Goal: Task Accomplishment & Management: Complete application form

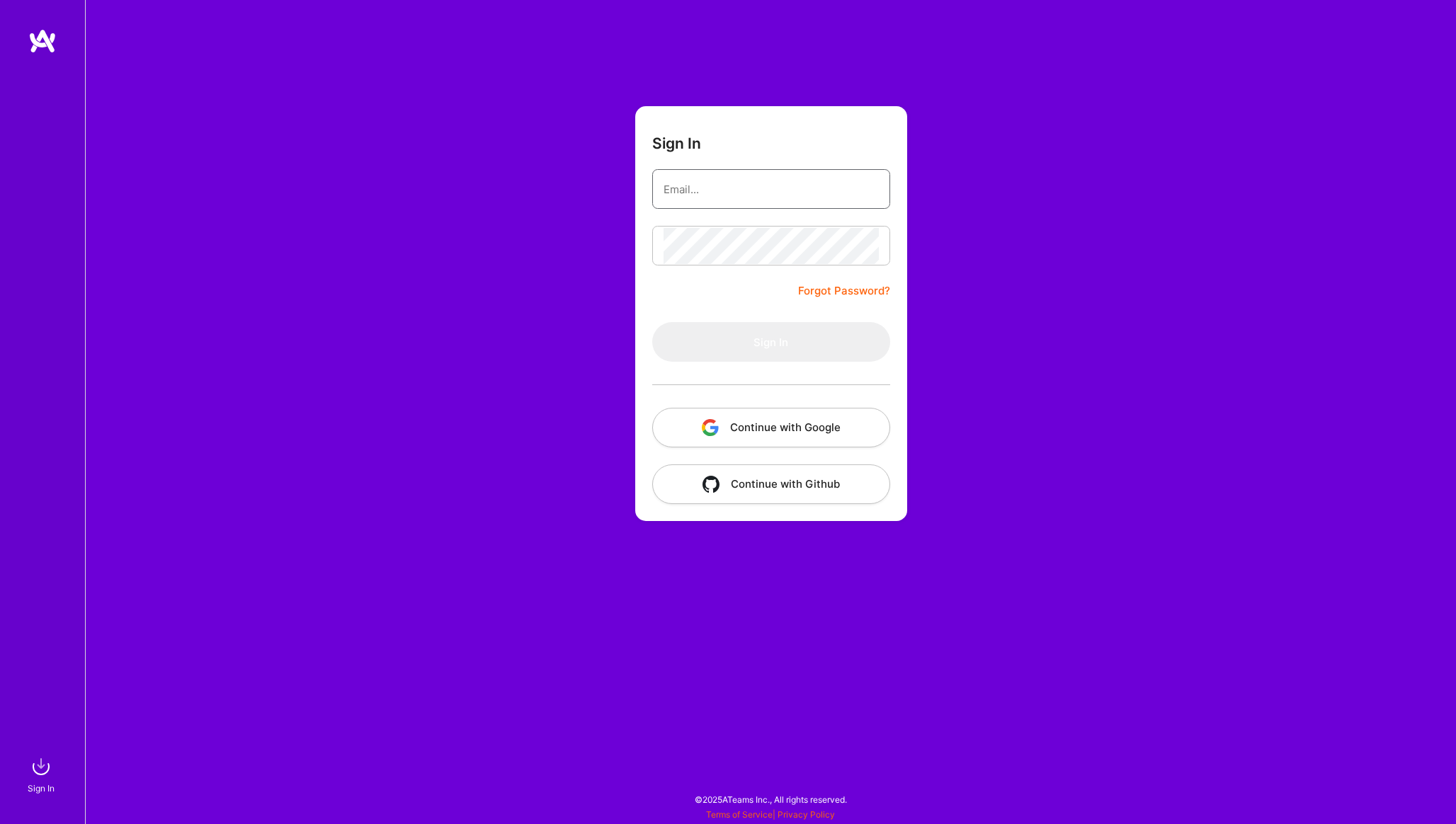
type input "[PERSON_NAME][EMAIL_ADDRESS][DOMAIN_NAME]"
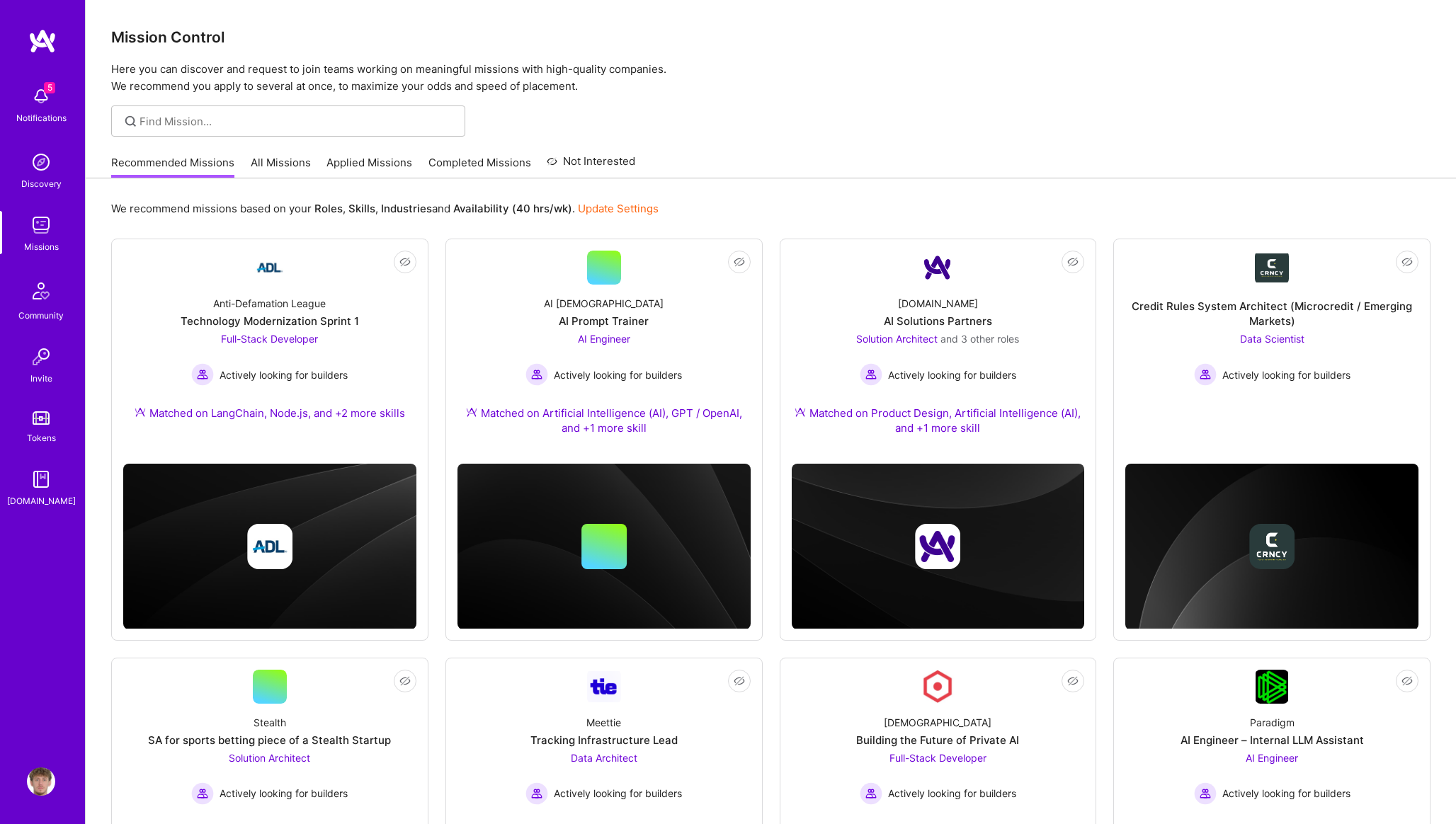
click at [9, 99] on div "5 Notifications" at bounding box center [41, 103] width 88 height 49
click at [474, 137] on div "5 5 Notifications Discovery Missions Community Invite Tokens [DOMAIN_NAME] Prof…" at bounding box center [728, 535] width 1456 height 1072
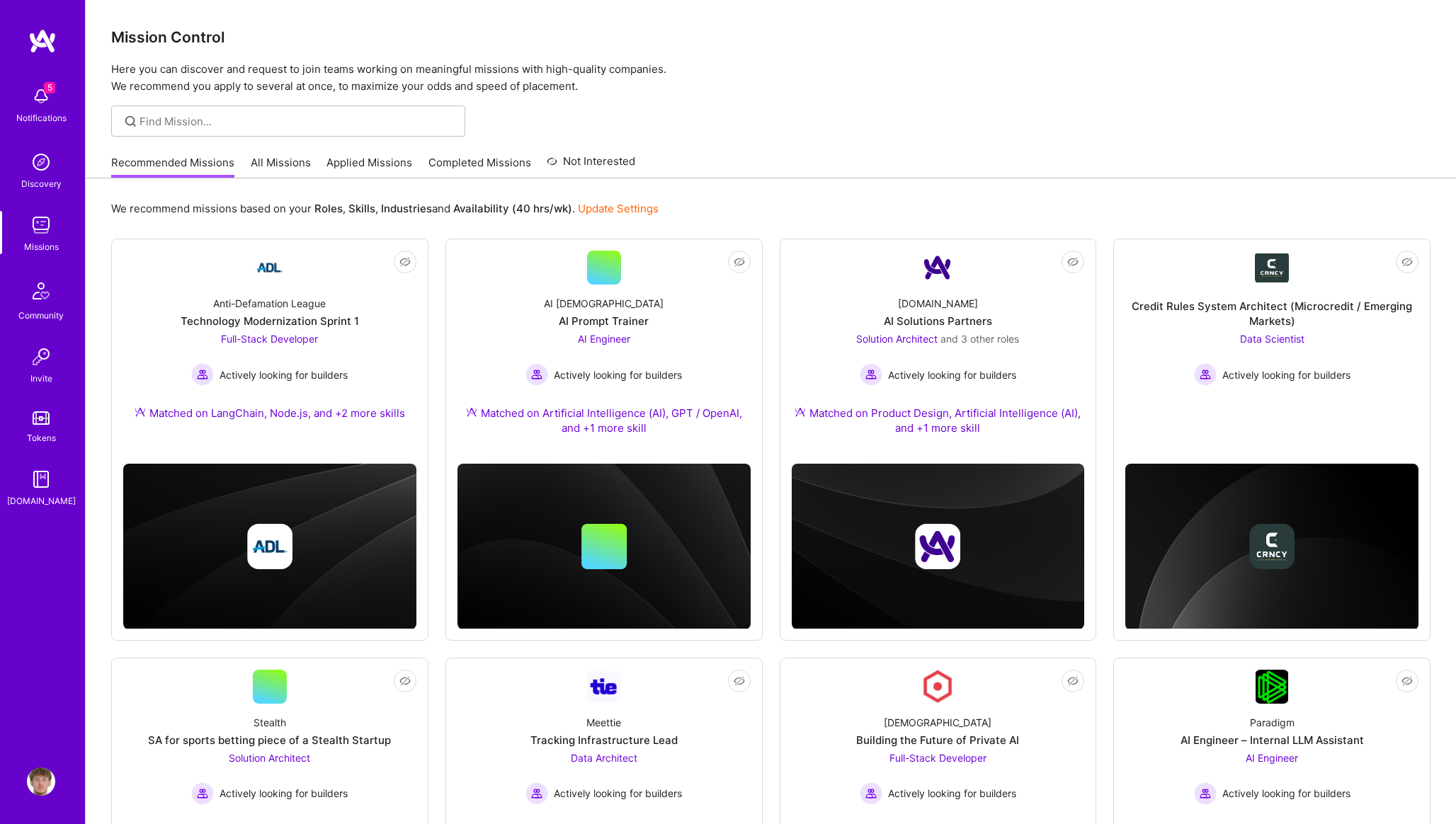
scroll to position [254, 0]
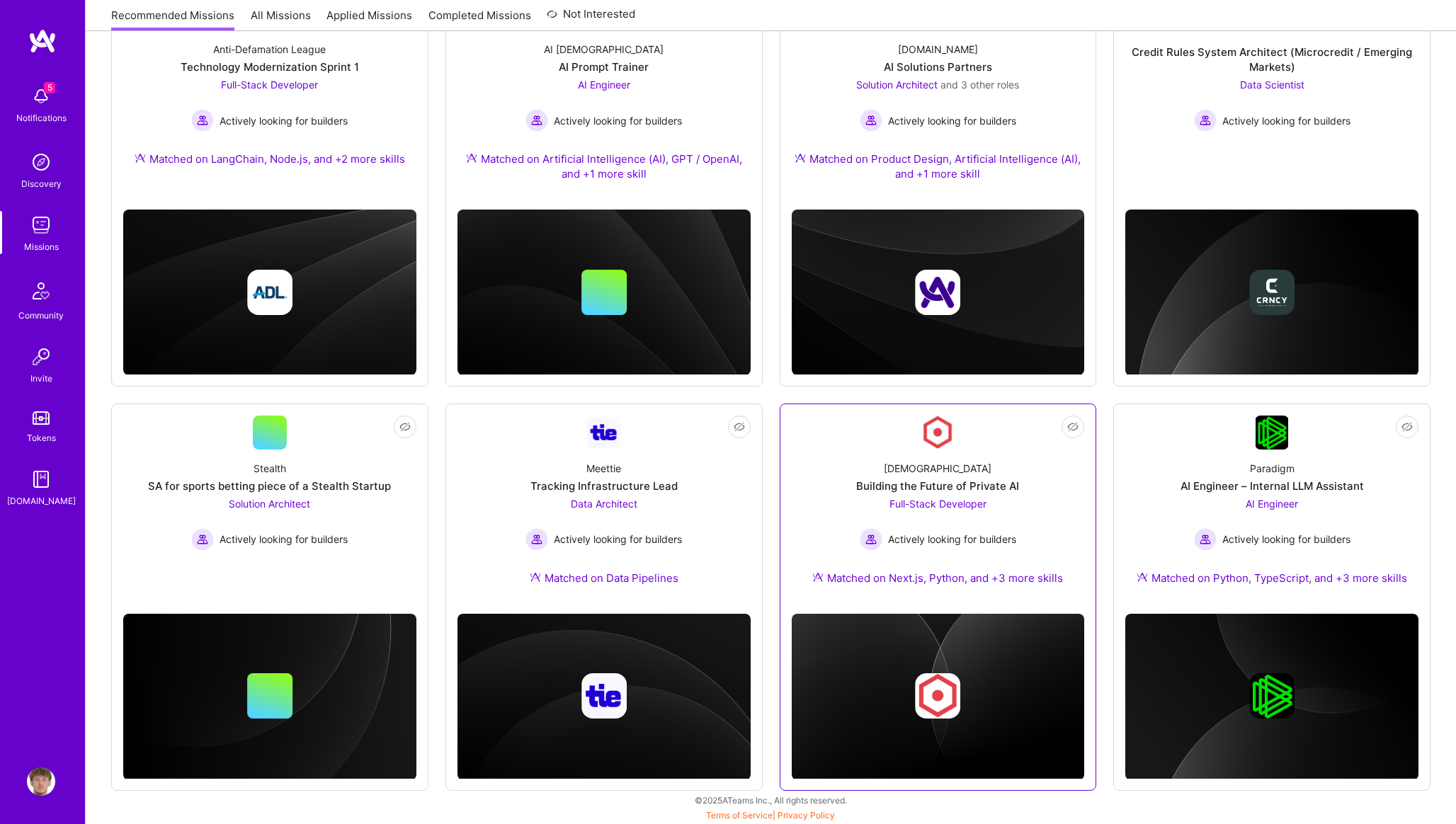
click at [938, 475] on div "[DEMOGRAPHIC_DATA] Building the Future of Private AI Full-Stack Developer Activ…" at bounding box center [939, 525] width 293 height 153
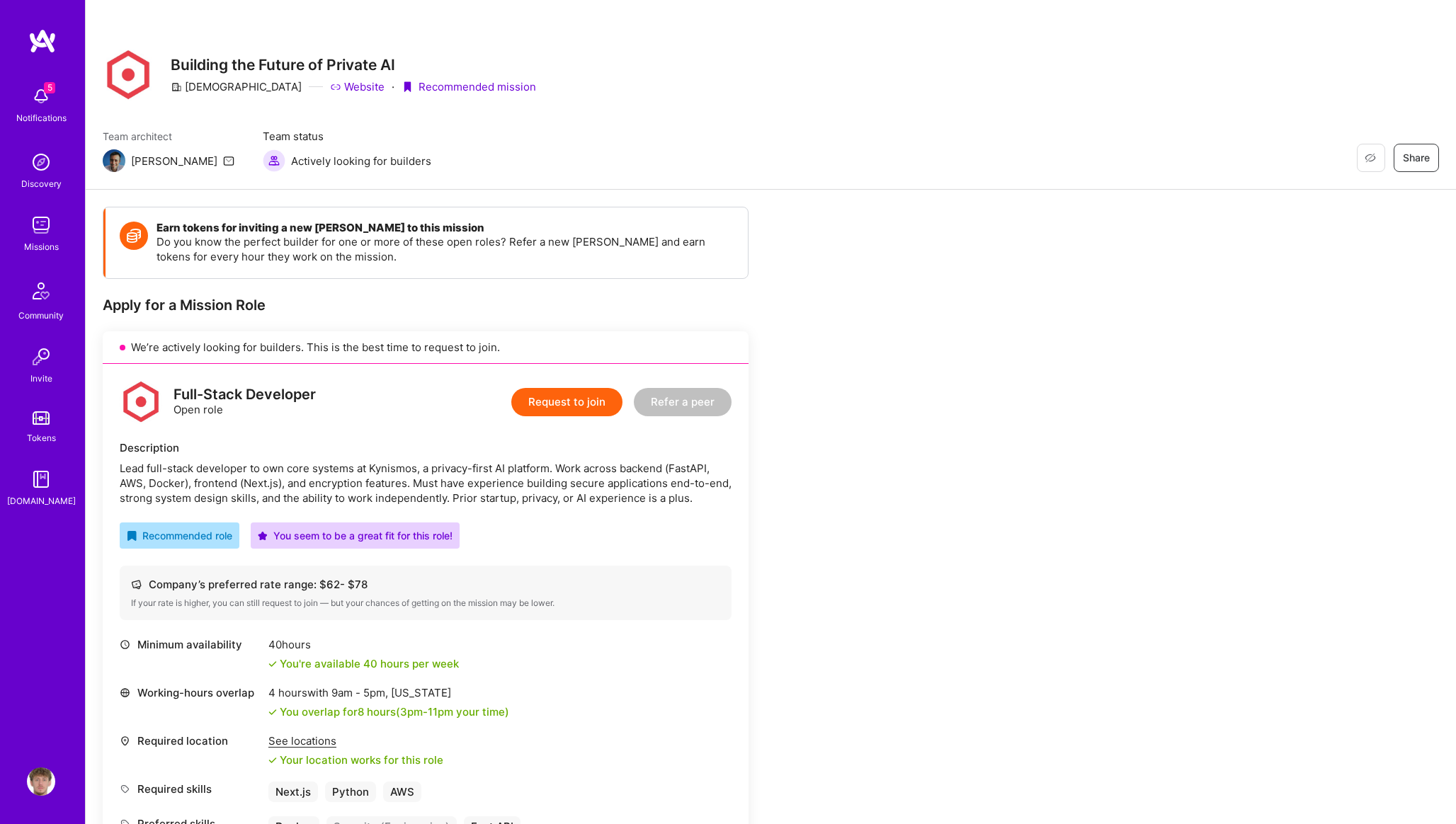
click at [590, 413] on button "Request to join" at bounding box center [567, 402] width 111 height 28
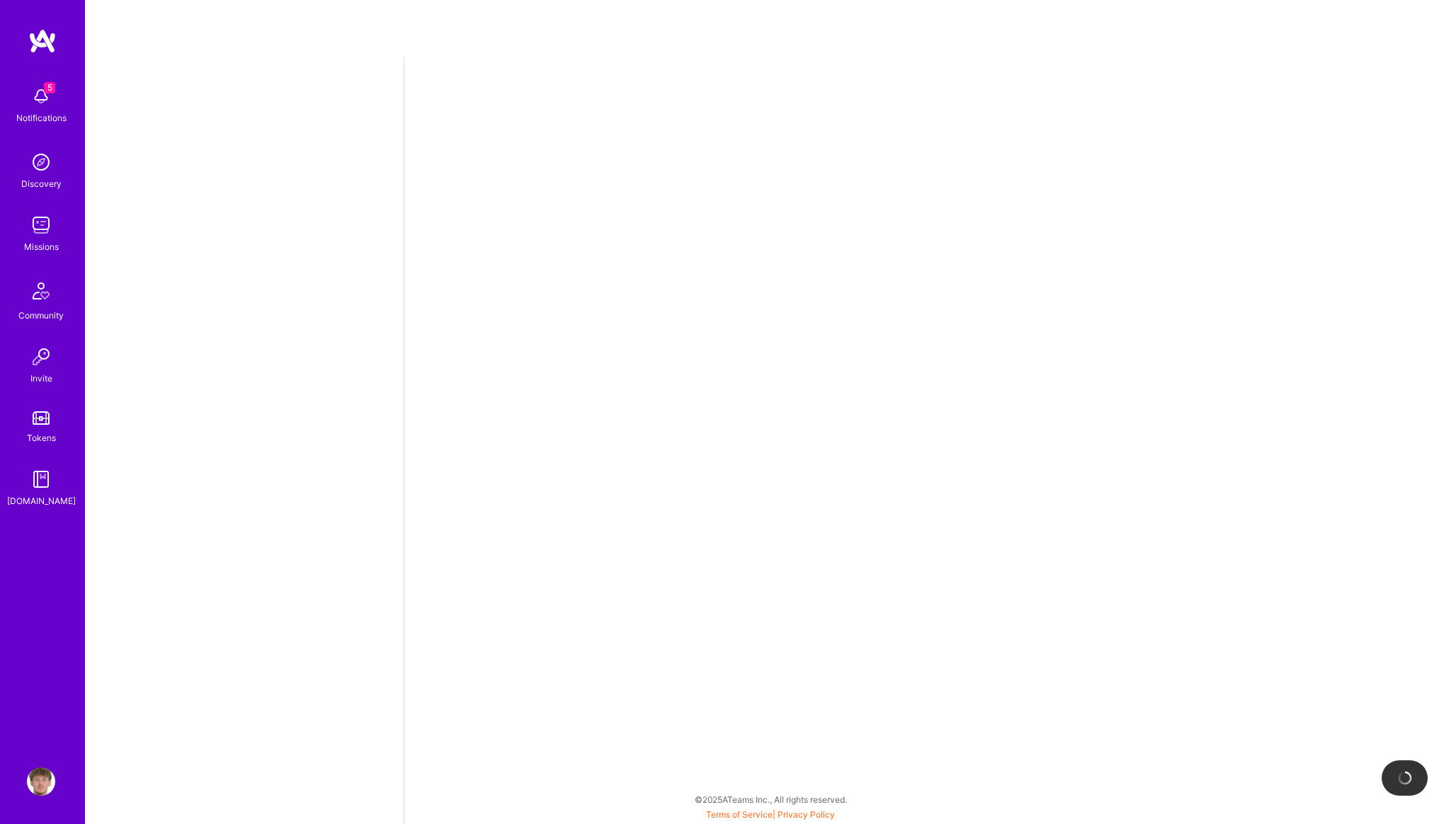
click at [34, 219] on img at bounding box center [41, 225] width 28 height 28
select select "PL"
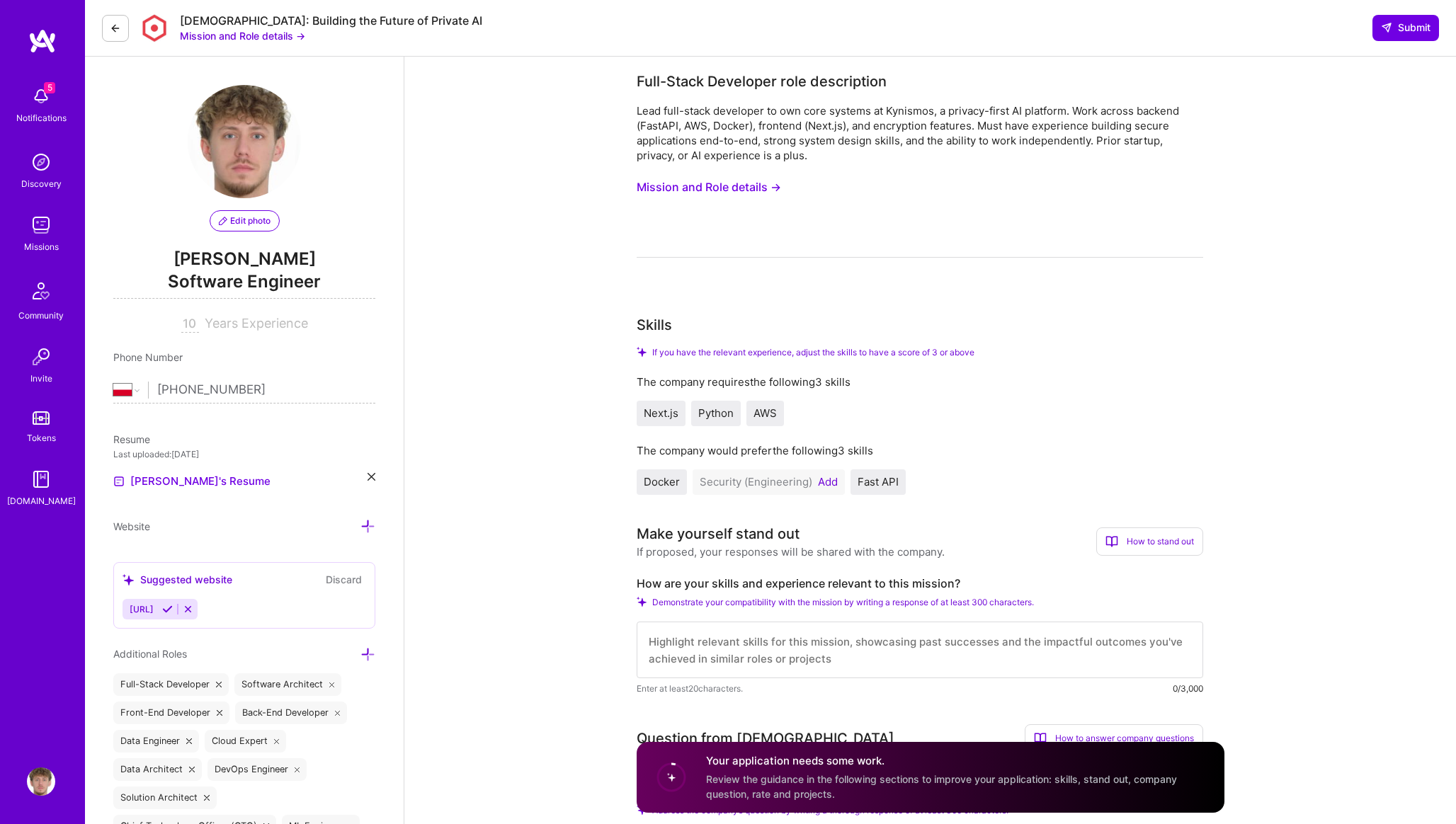
click at [828, 477] on button "Add" at bounding box center [827, 482] width 20 height 11
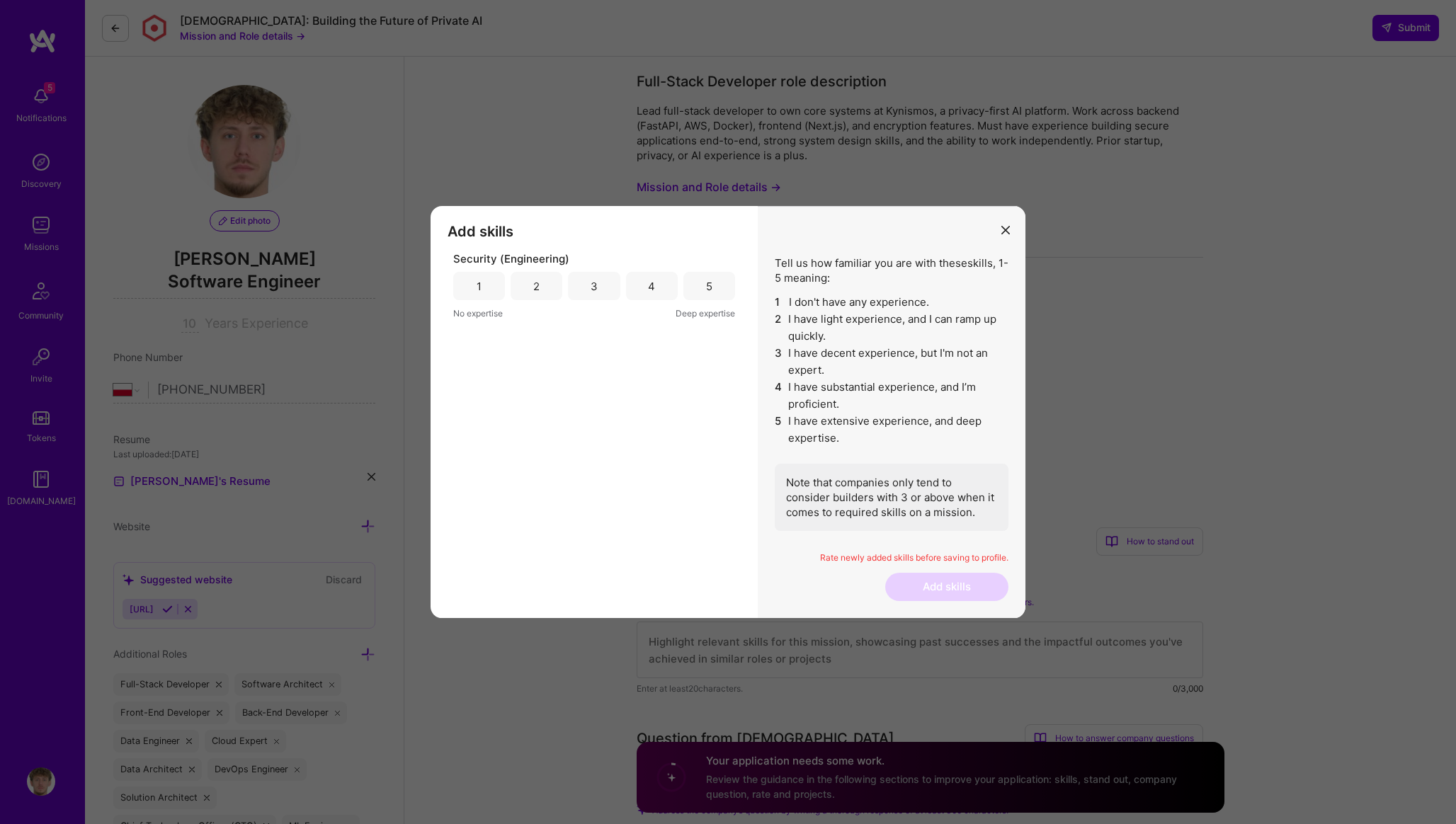
click at [648, 275] on div "4" at bounding box center [652, 286] width 52 height 28
click at [918, 599] on button "Add skills" at bounding box center [946, 587] width 123 height 28
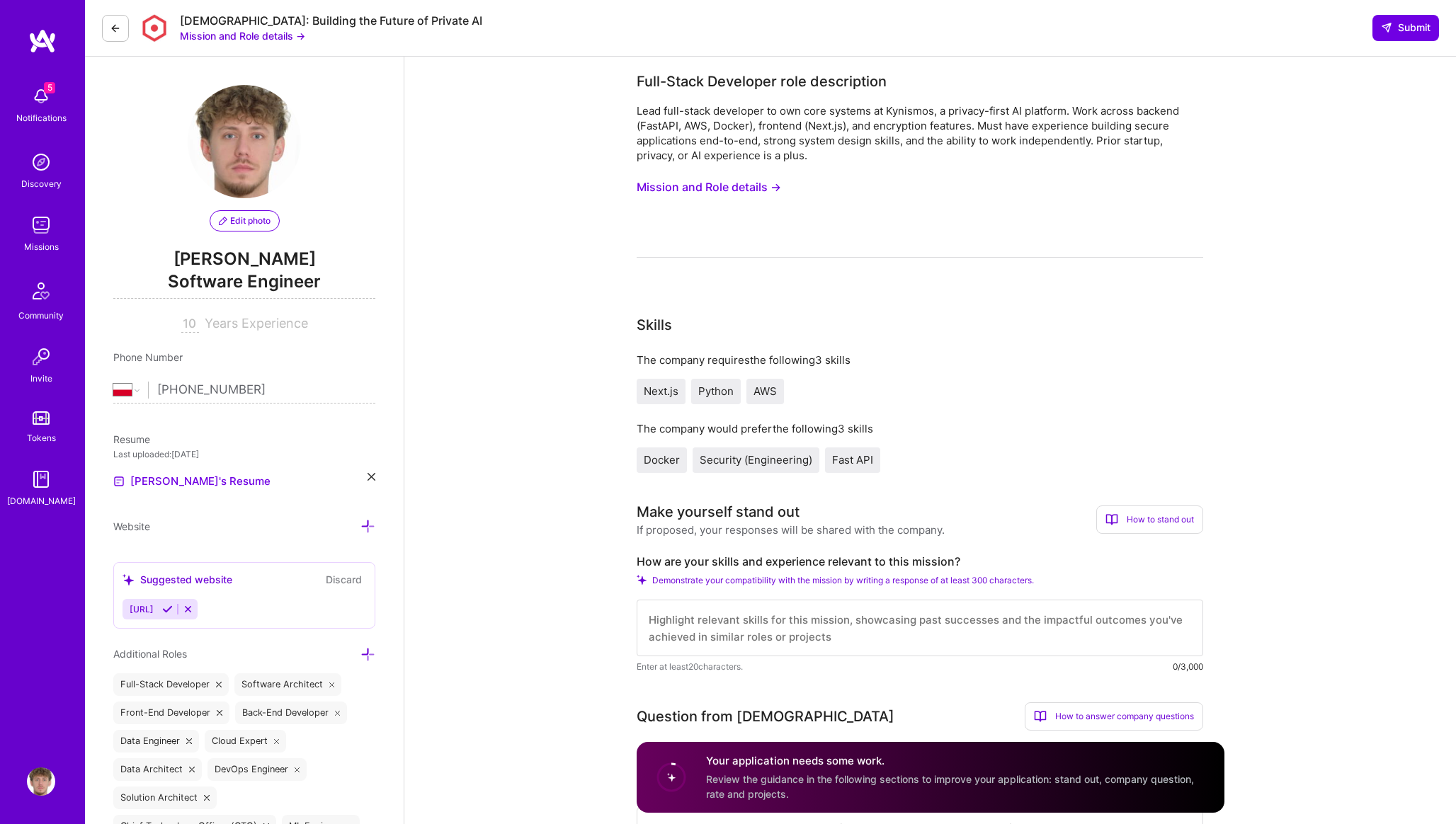
click at [790, 447] on div "The company would prefer the following 3 skills Docker Security (Engineering) F…" at bounding box center [920, 447] width 566 height 52
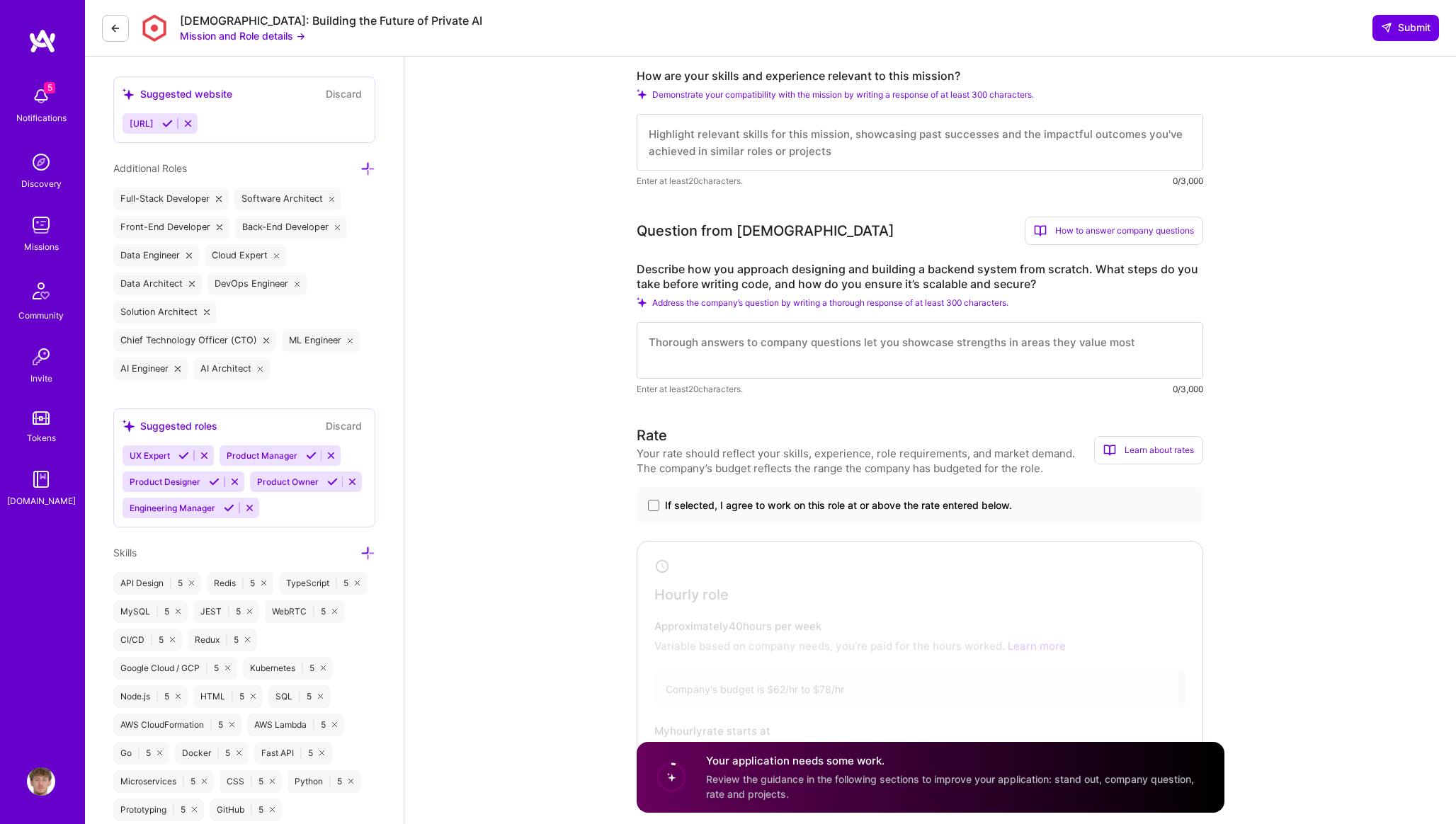
scroll to position [482, 0]
click at [799, 277] on label "Describe how you approach designing and building a backend system from scratch.…" at bounding box center [920, 281] width 566 height 30
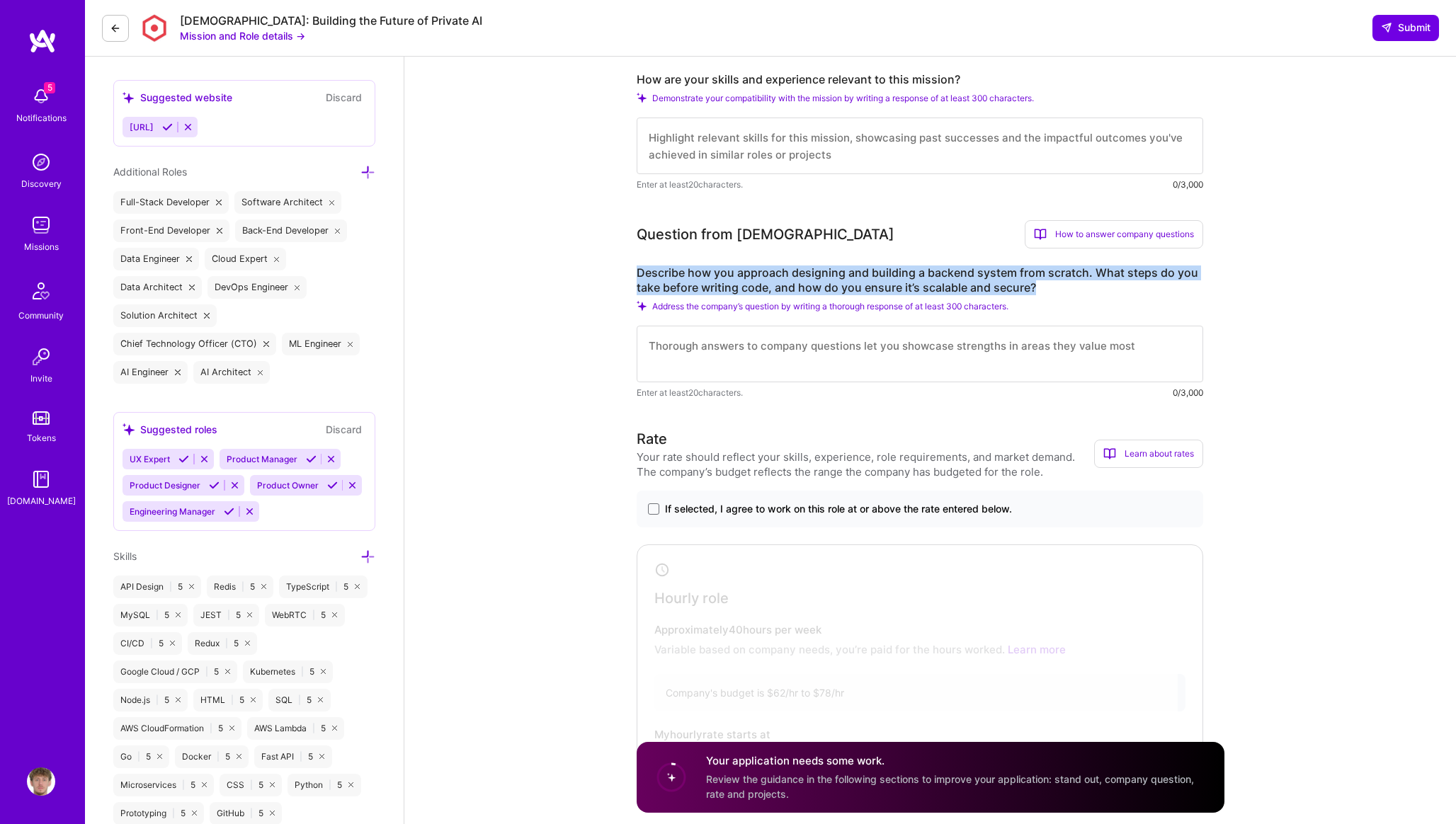
click at [799, 277] on label "Describe how you approach designing and building a backend system from scratch.…" at bounding box center [920, 281] width 566 height 30
click at [800, 282] on label "Describe how you approach designing and building a backend system from scratch.…" at bounding box center [920, 281] width 566 height 30
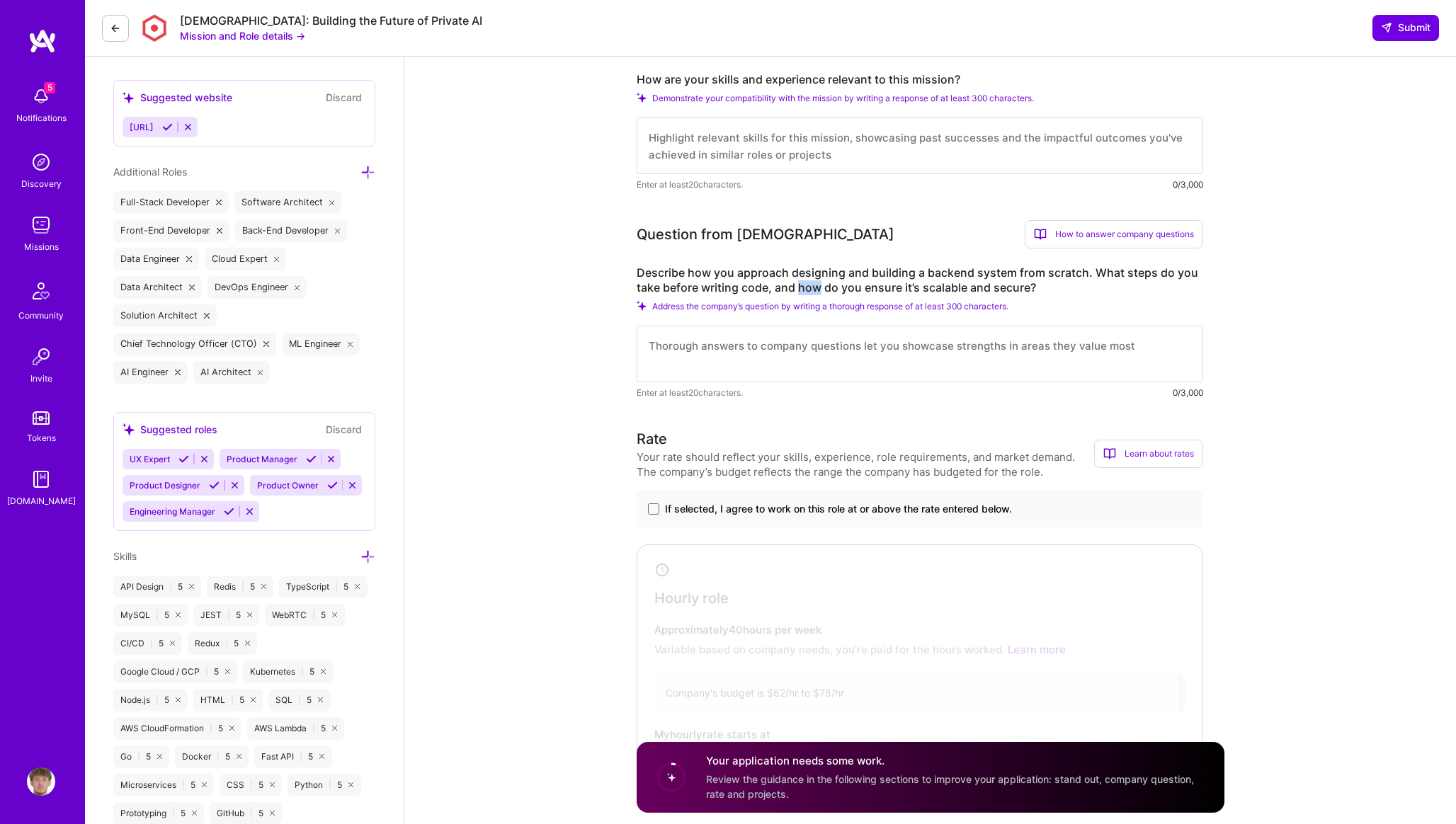
click at [800, 282] on label "Describe how you approach designing and building a backend system from scratch.…" at bounding box center [920, 281] width 566 height 30
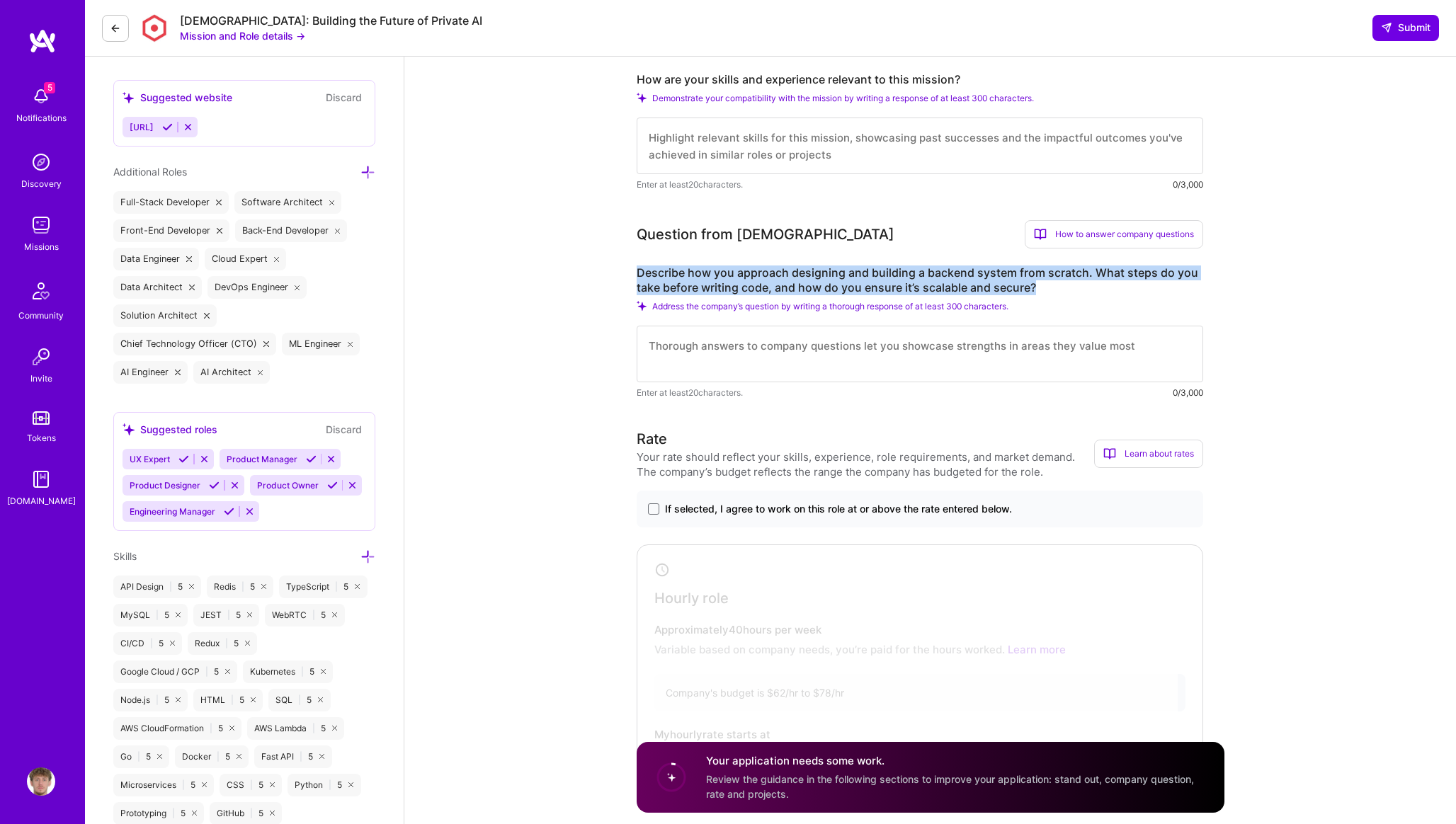
click at [800, 282] on label "Describe how you approach designing and building a backend system from scratch.…" at bounding box center [920, 281] width 566 height 30
click at [880, 274] on label "Describe how you approach designing and building a backend system from scratch.…" at bounding box center [920, 281] width 566 height 30
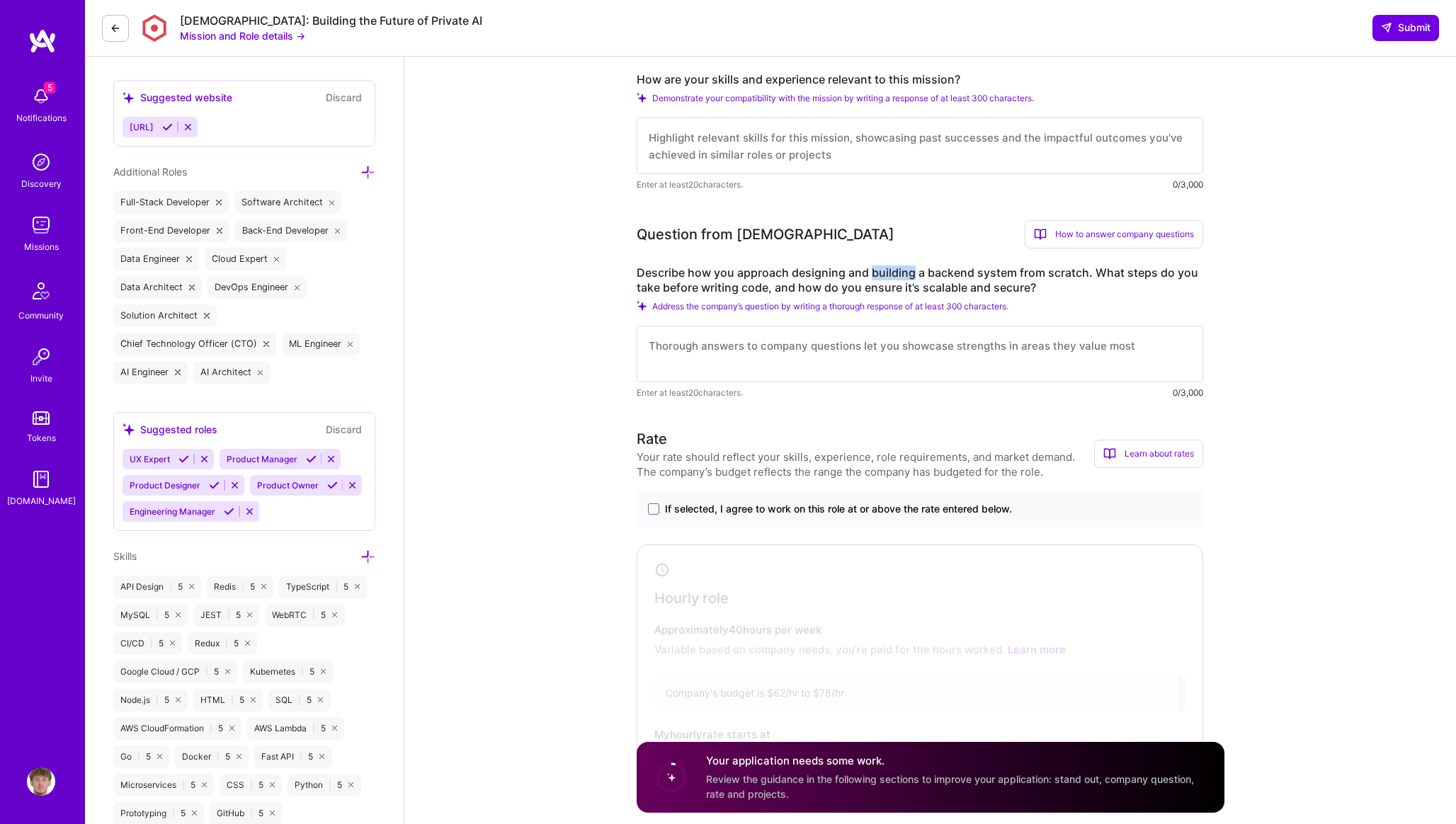
click at [880, 274] on label "Describe how you approach designing and building a backend system from scratch.…" at bounding box center [920, 281] width 566 height 30
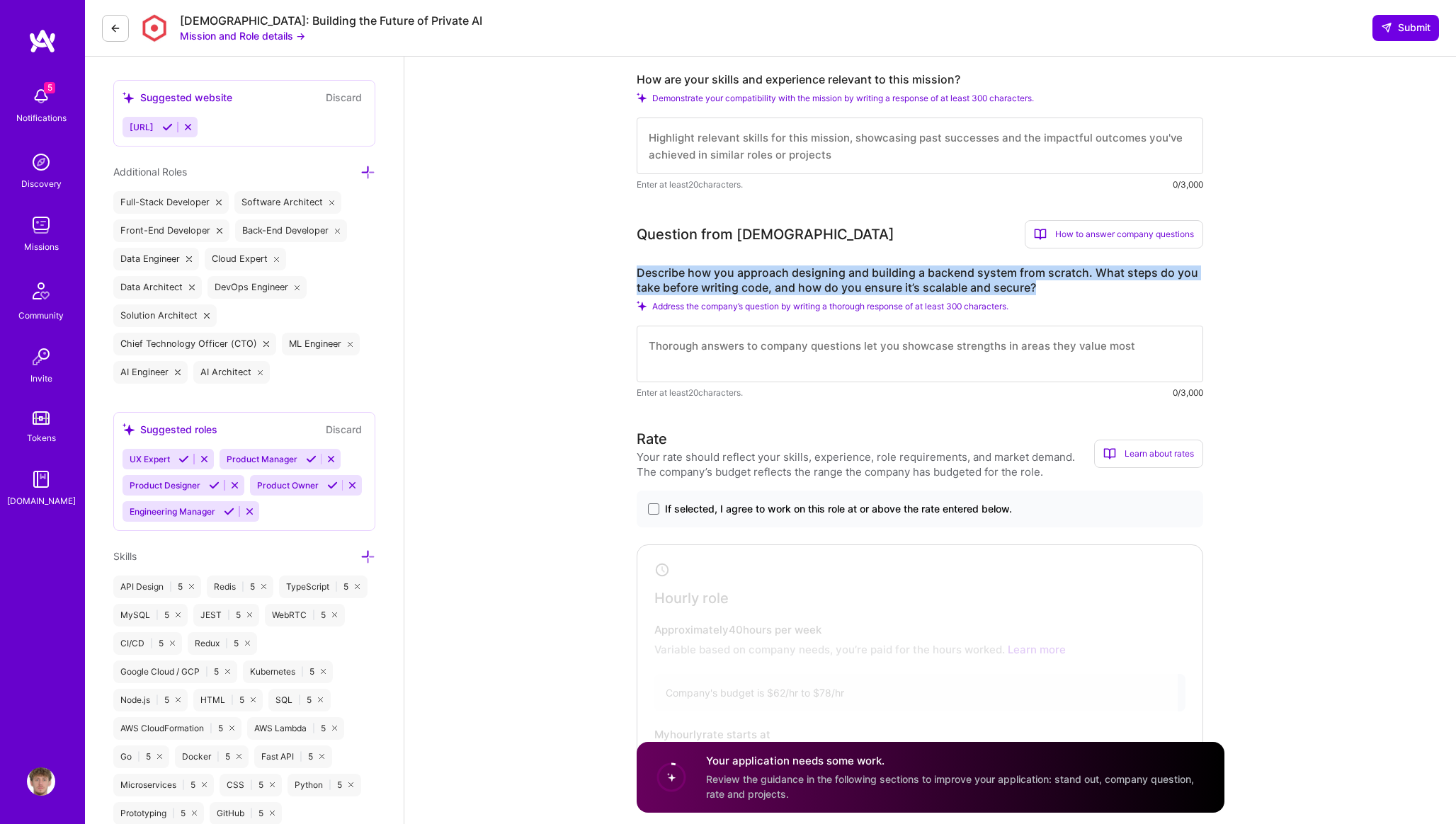
click at [880, 274] on label "Describe how you approach designing and building a backend system from scratch.…" at bounding box center [920, 281] width 566 height 30
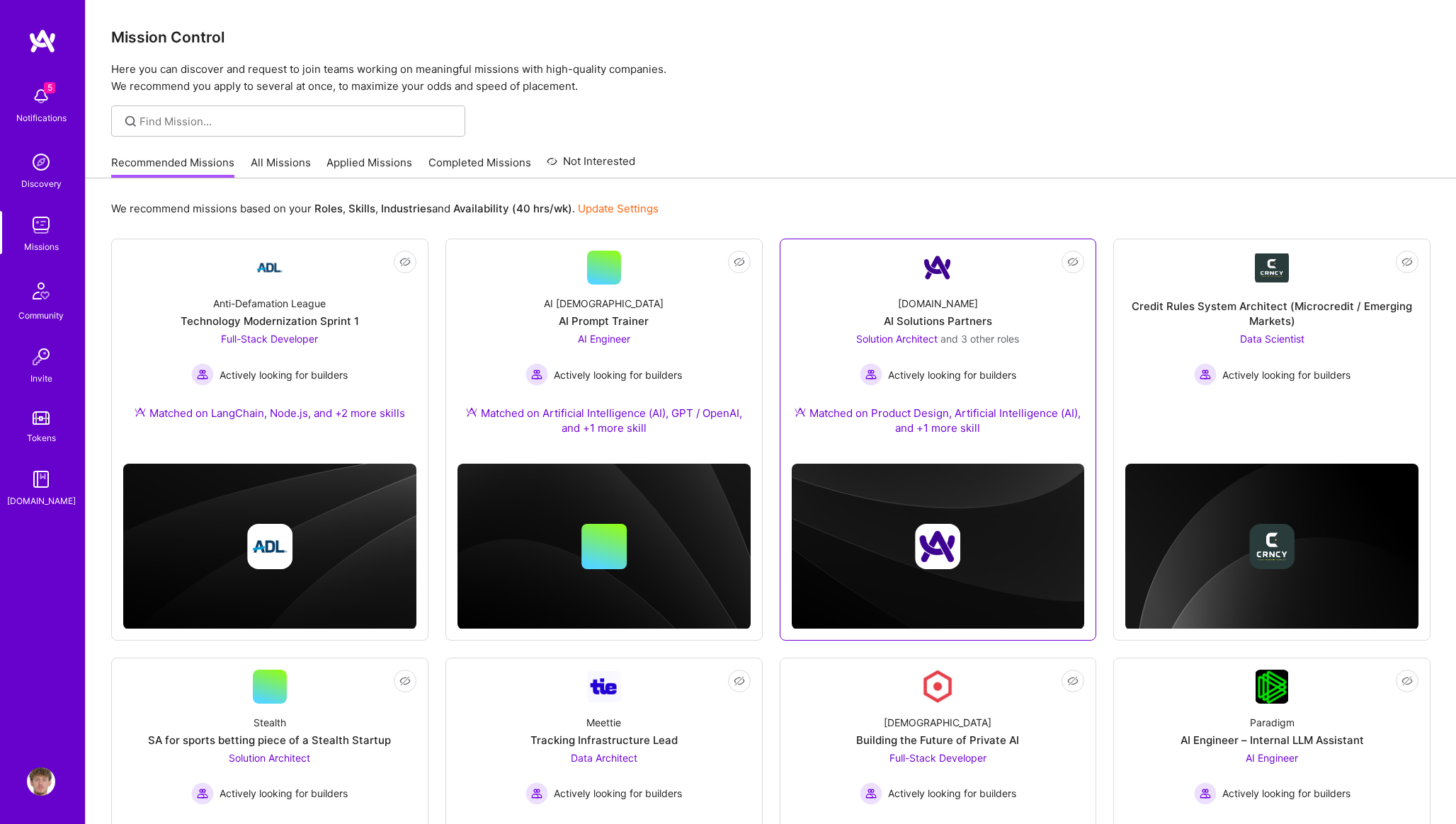
scroll to position [254, 0]
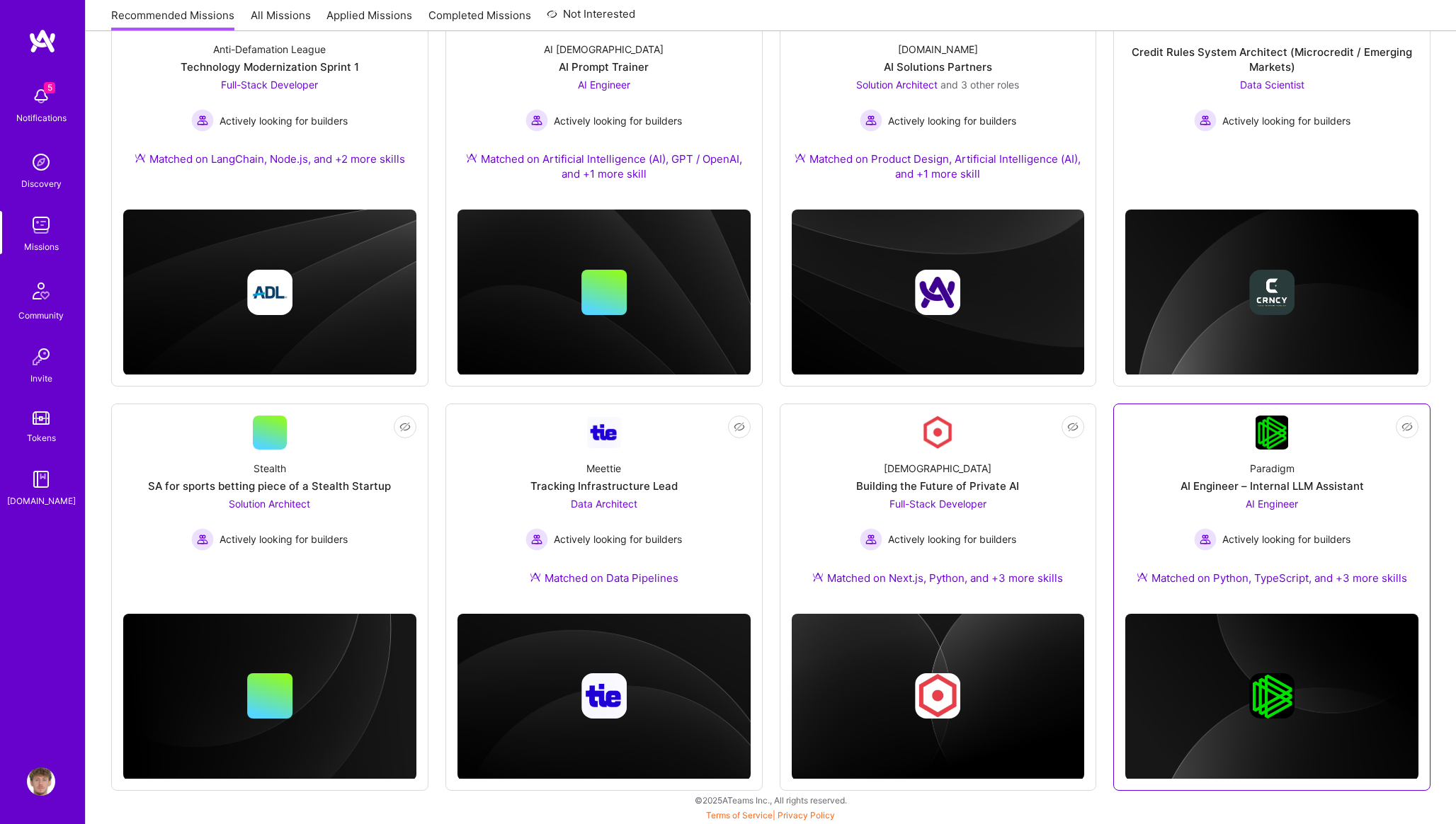
click at [1323, 549] on div "Actively looking for builders" at bounding box center [1272, 539] width 157 height 23
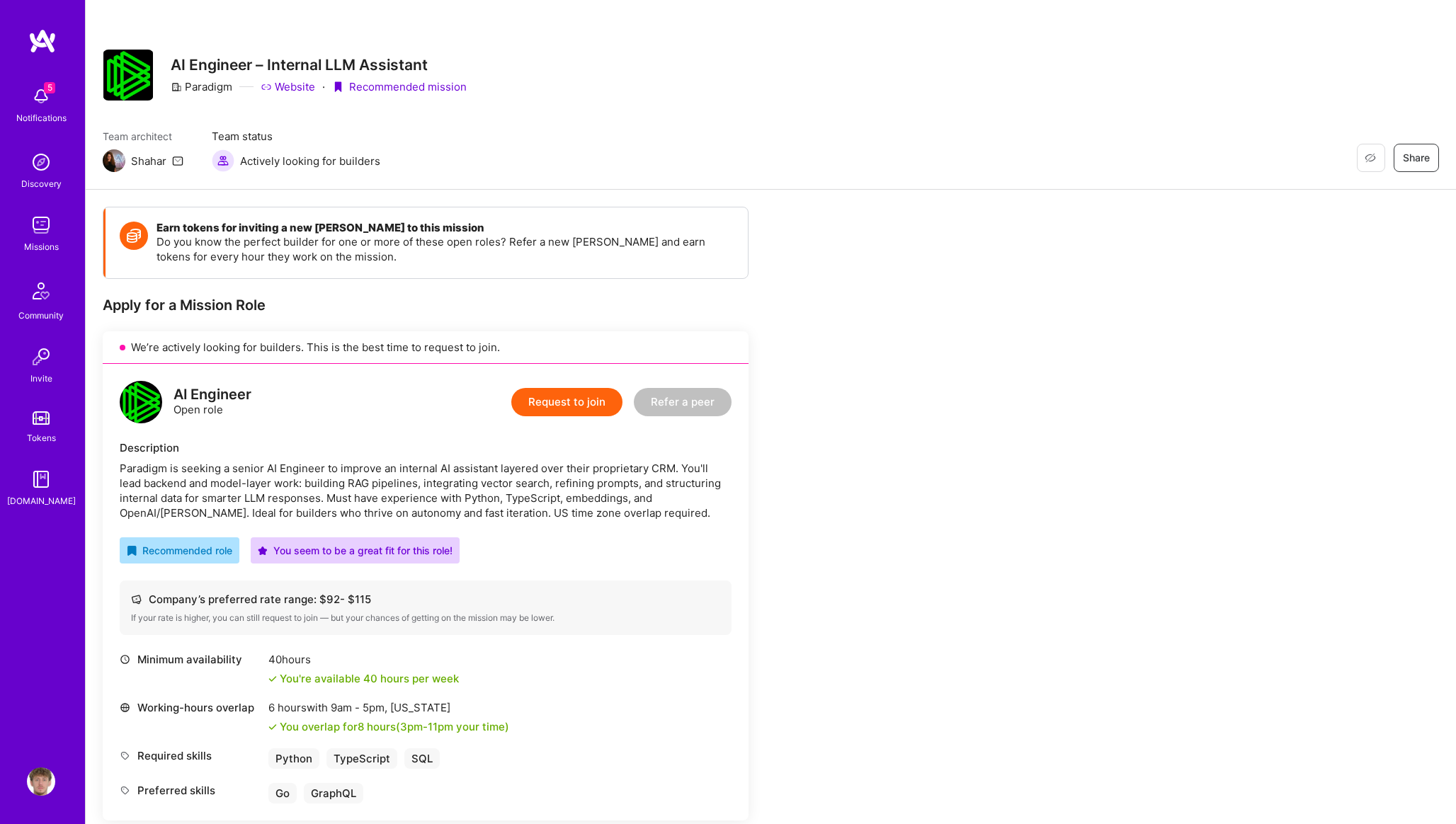
click at [580, 405] on button "Request to join" at bounding box center [567, 402] width 111 height 28
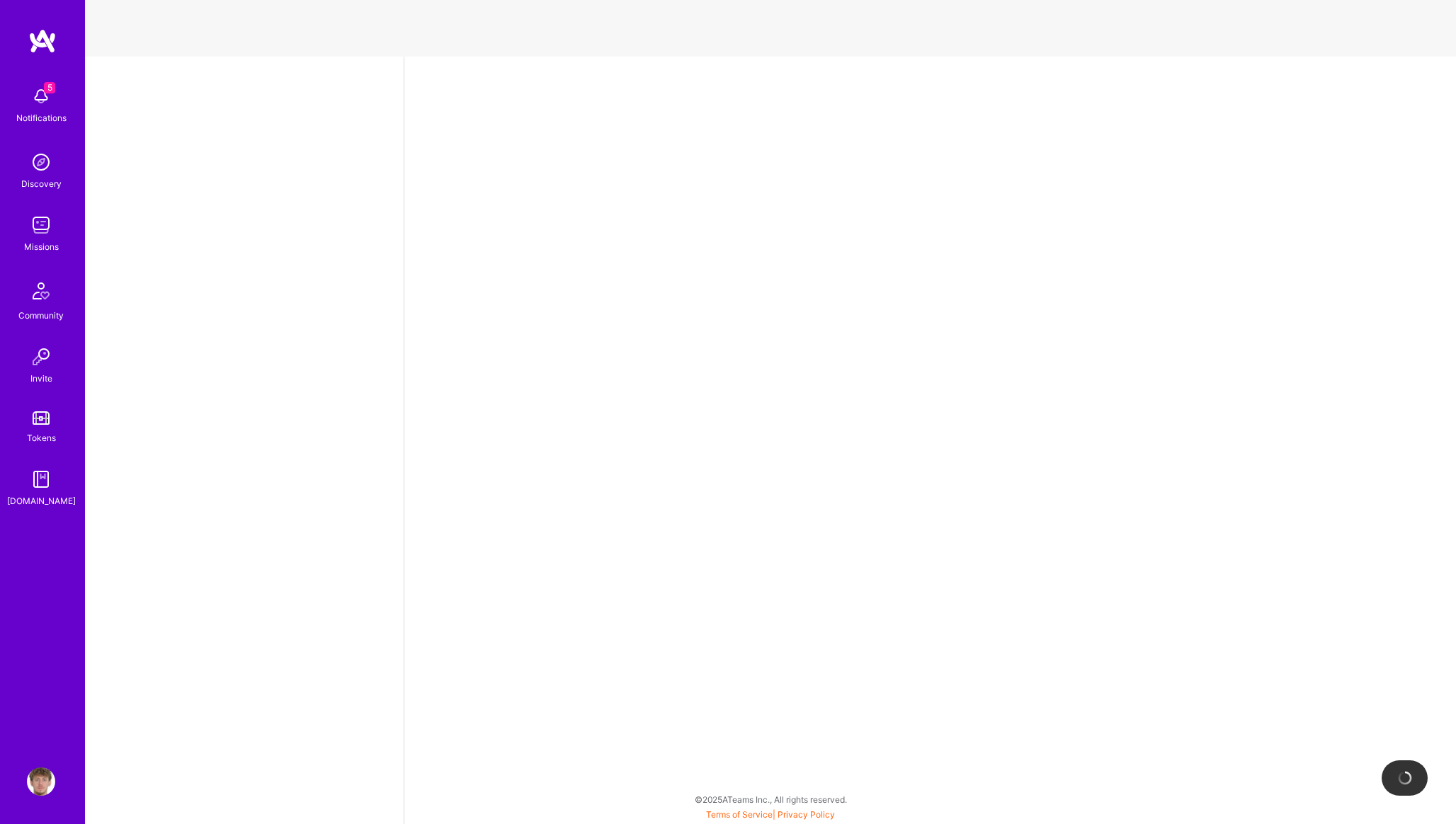
select select "PL"
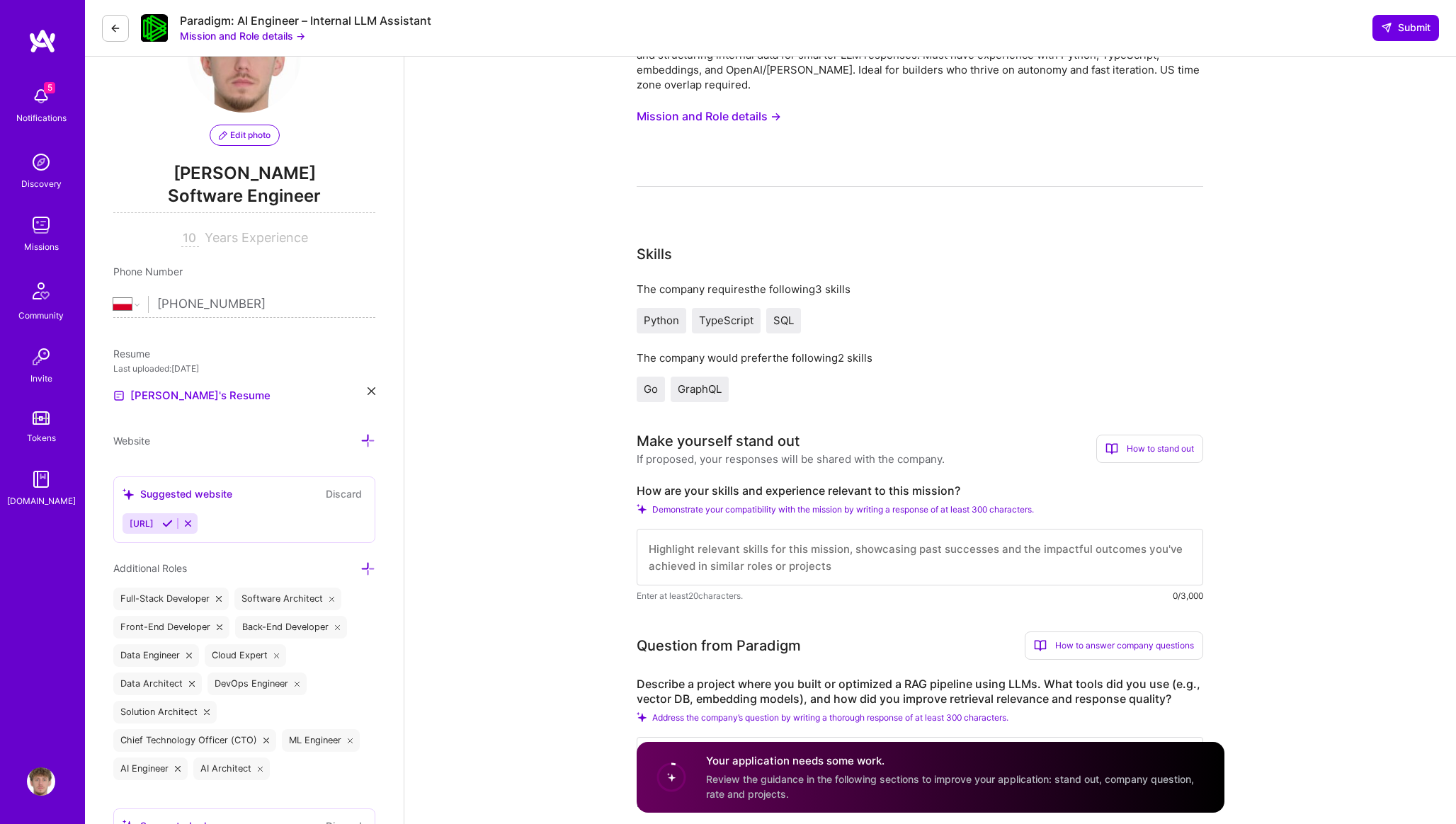
scroll to position [270, 0]
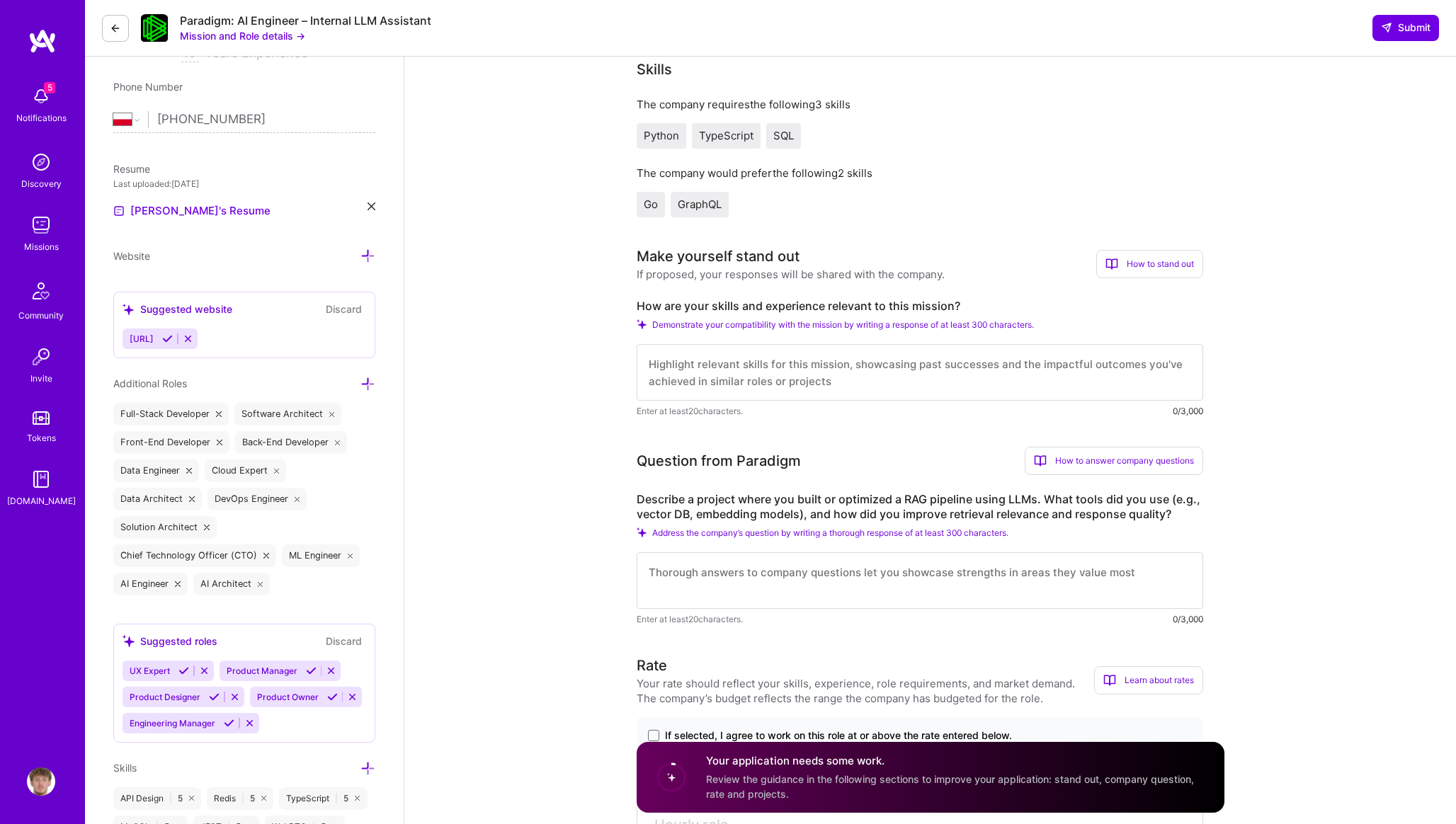
click at [750, 508] on label "Describe a project where you built or optimized a RAG pipeline using LLMs. What…" at bounding box center [920, 507] width 566 height 30
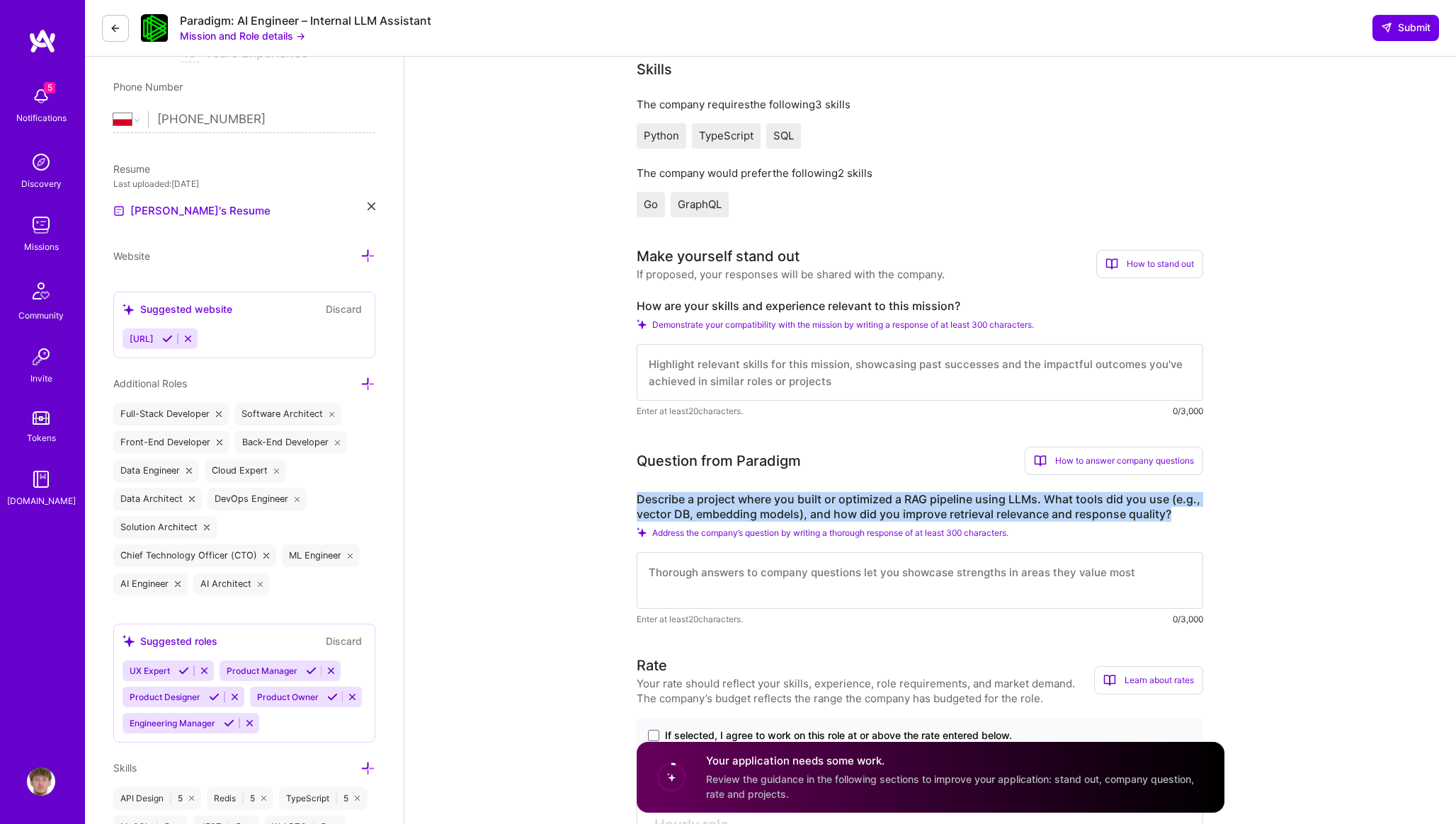
click at [750, 508] on label "Describe a project where you built or optimized a RAG pipeline using LLMs. What…" at bounding box center [920, 507] width 566 height 30
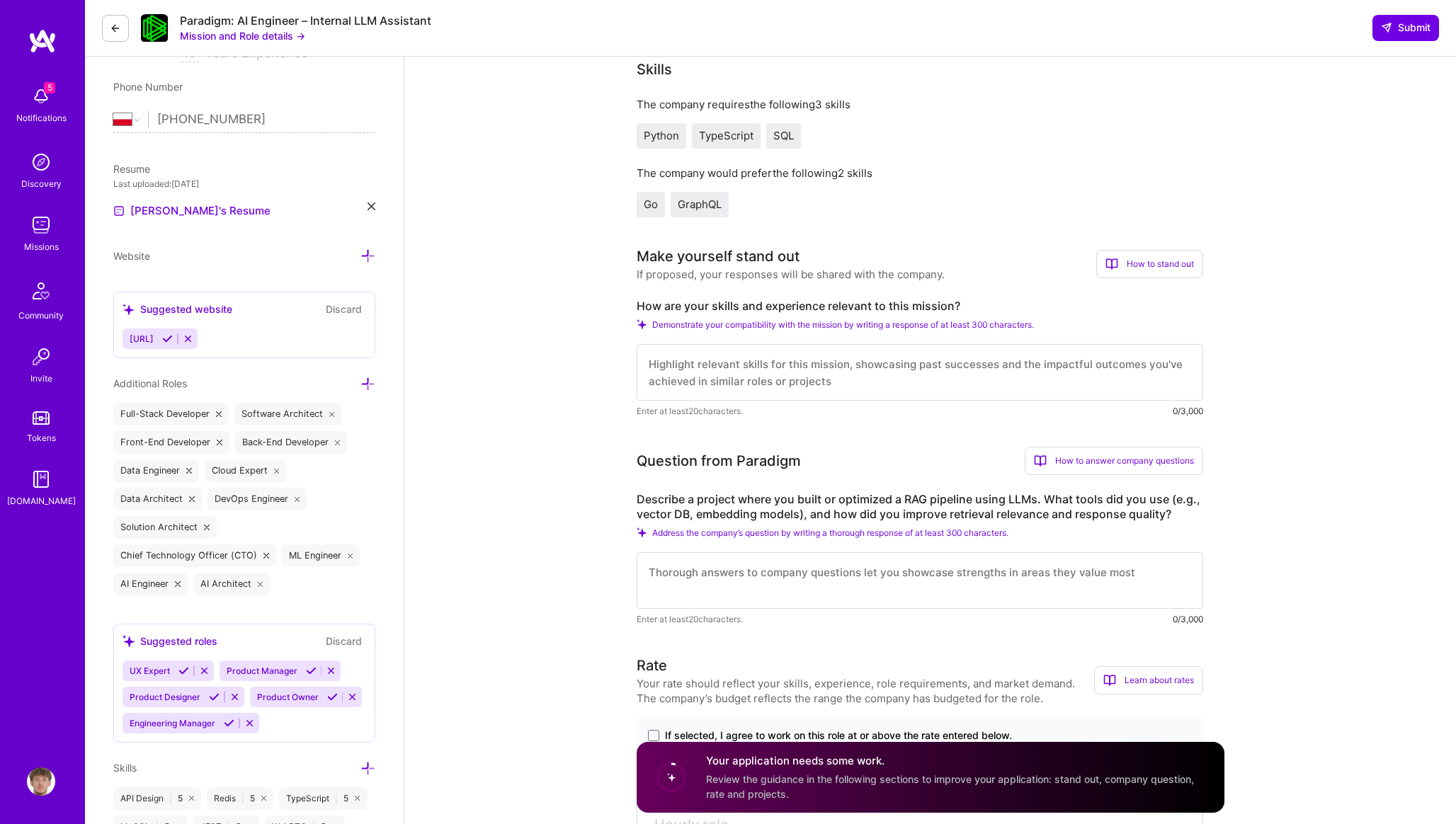
click at [765, 503] on label "Describe a project where you built or optimized a RAG pipeline using LLMs. What…" at bounding box center [920, 507] width 566 height 30
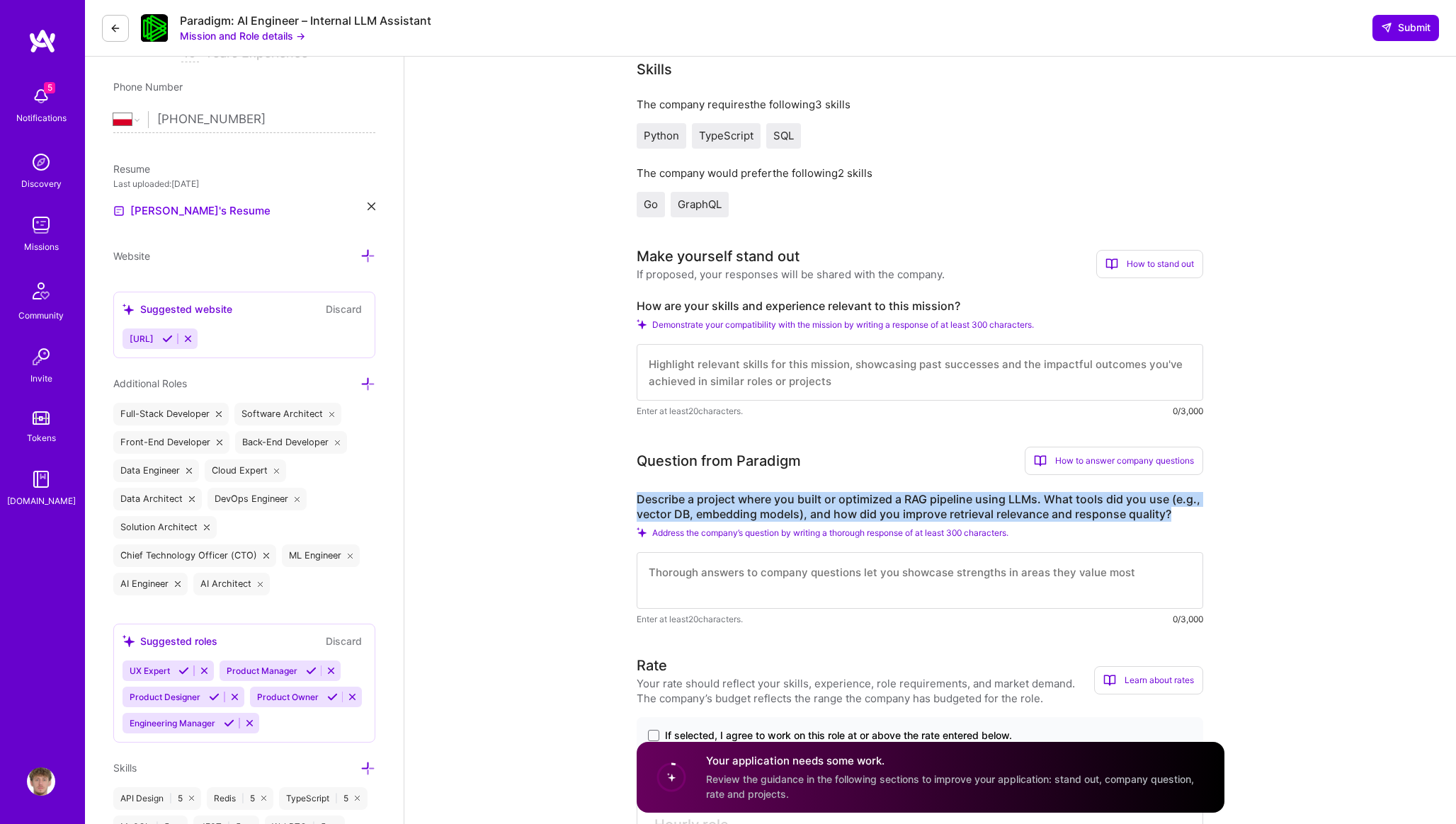
click at [765, 503] on label "Describe a project where you built or optimized a RAG pipeline using LLMs. What…" at bounding box center [920, 507] width 566 height 30
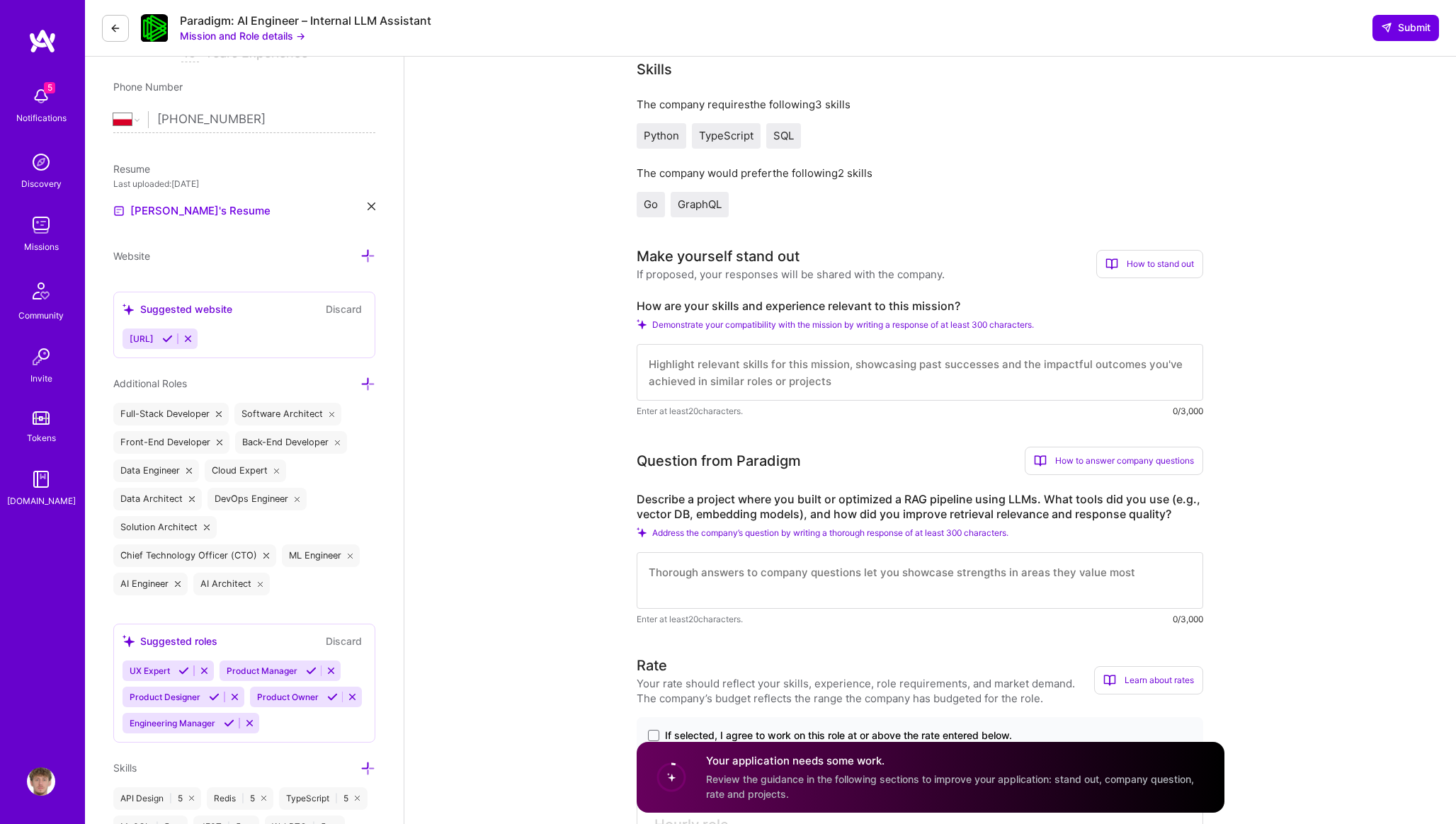
click at [774, 506] on label "Describe a project where you built or optimized a RAG pipeline using LLMs. What…" at bounding box center [920, 507] width 566 height 30
click at [78, 81] on div "5 Notifications" at bounding box center [41, 103] width 88 height 49
click at [72, 81] on div "5 Notifications Discovery Missions Community Invite Tokens [DOMAIN_NAME]" at bounding box center [42, 293] width 85 height 429
click at [47, 99] on img at bounding box center [41, 96] width 28 height 28
click at [40, 212] on img at bounding box center [41, 225] width 28 height 28
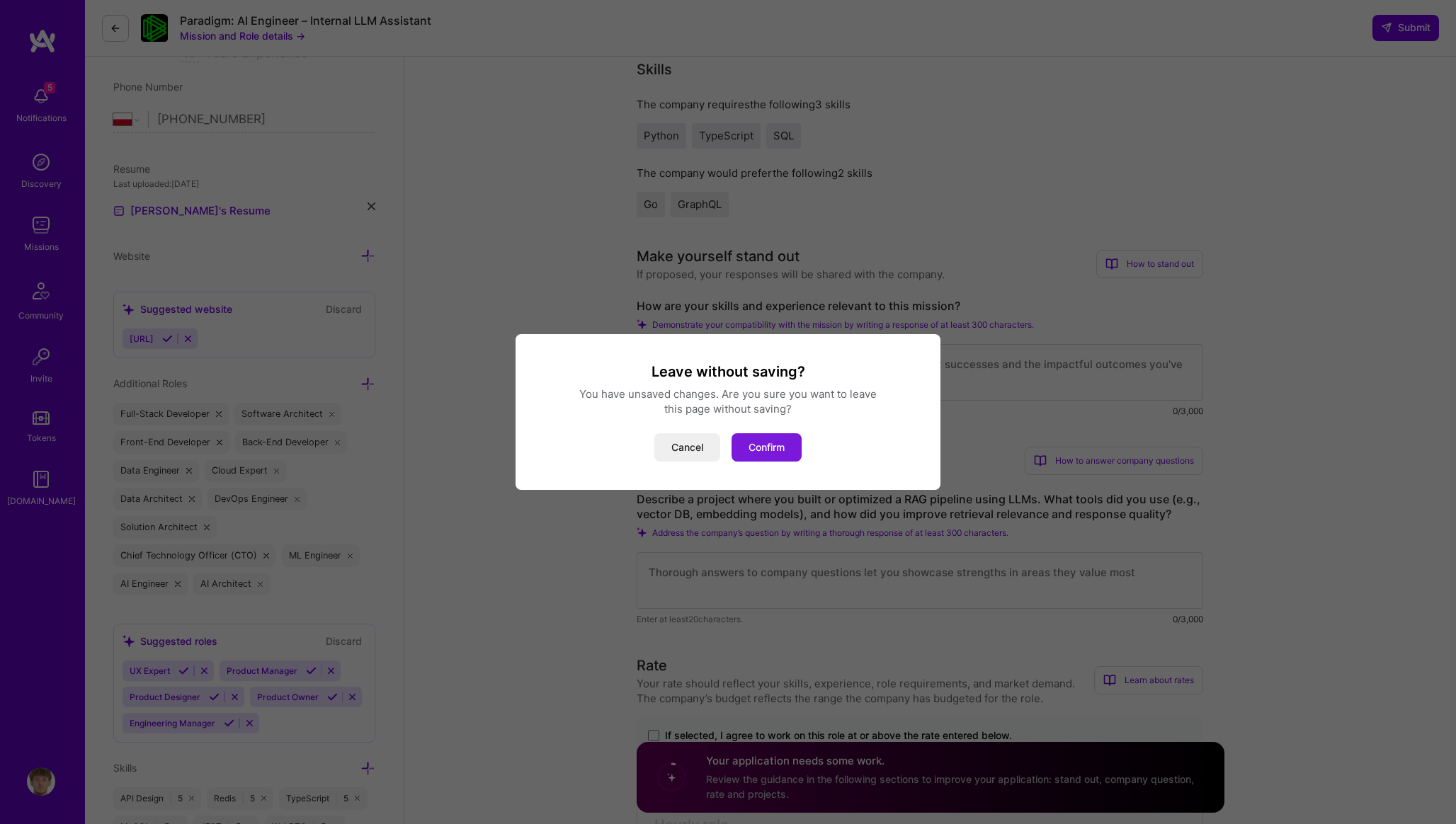
click at [762, 449] on button "Confirm" at bounding box center [766, 448] width 70 height 28
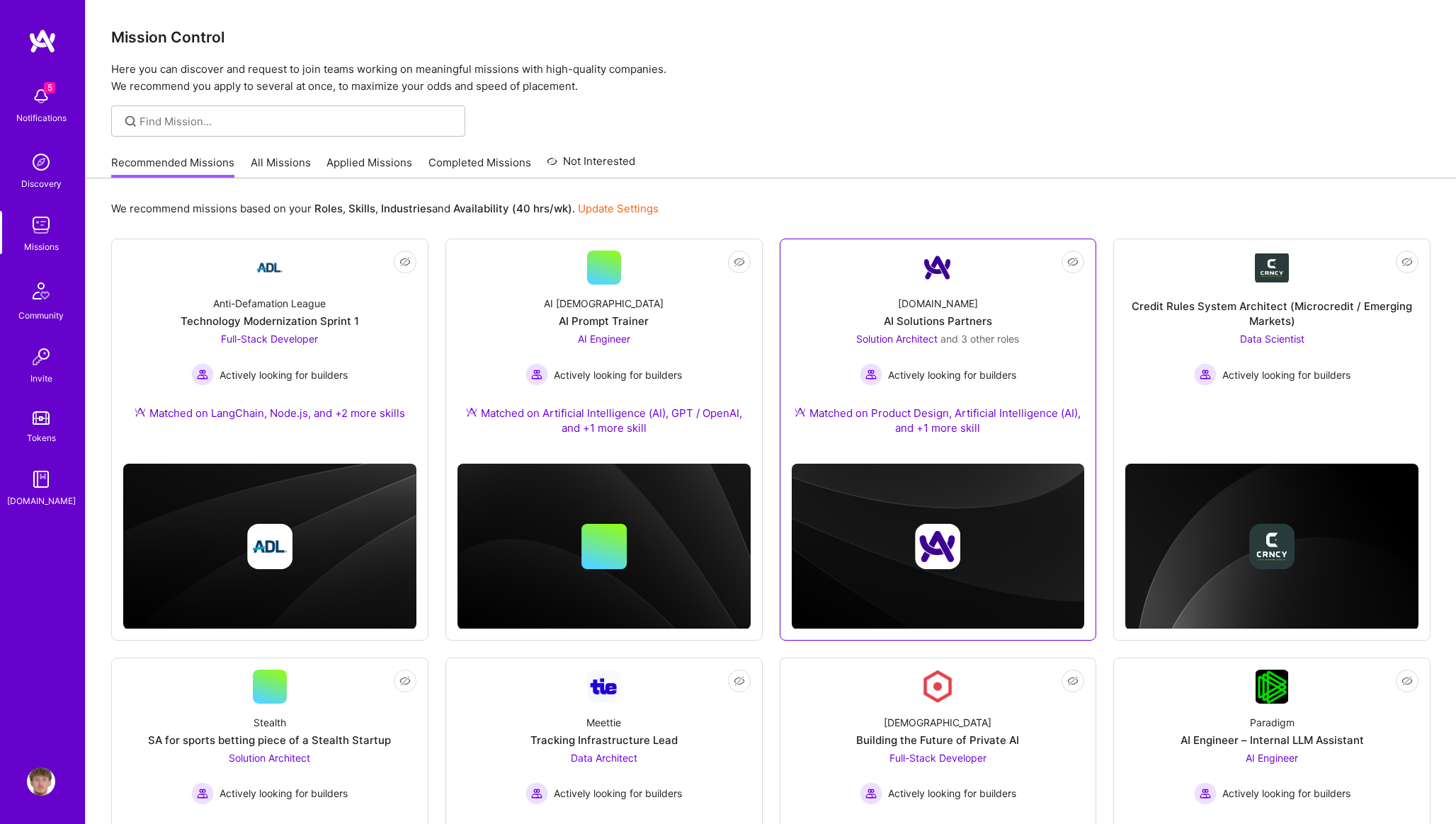
scroll to position [254, 0]
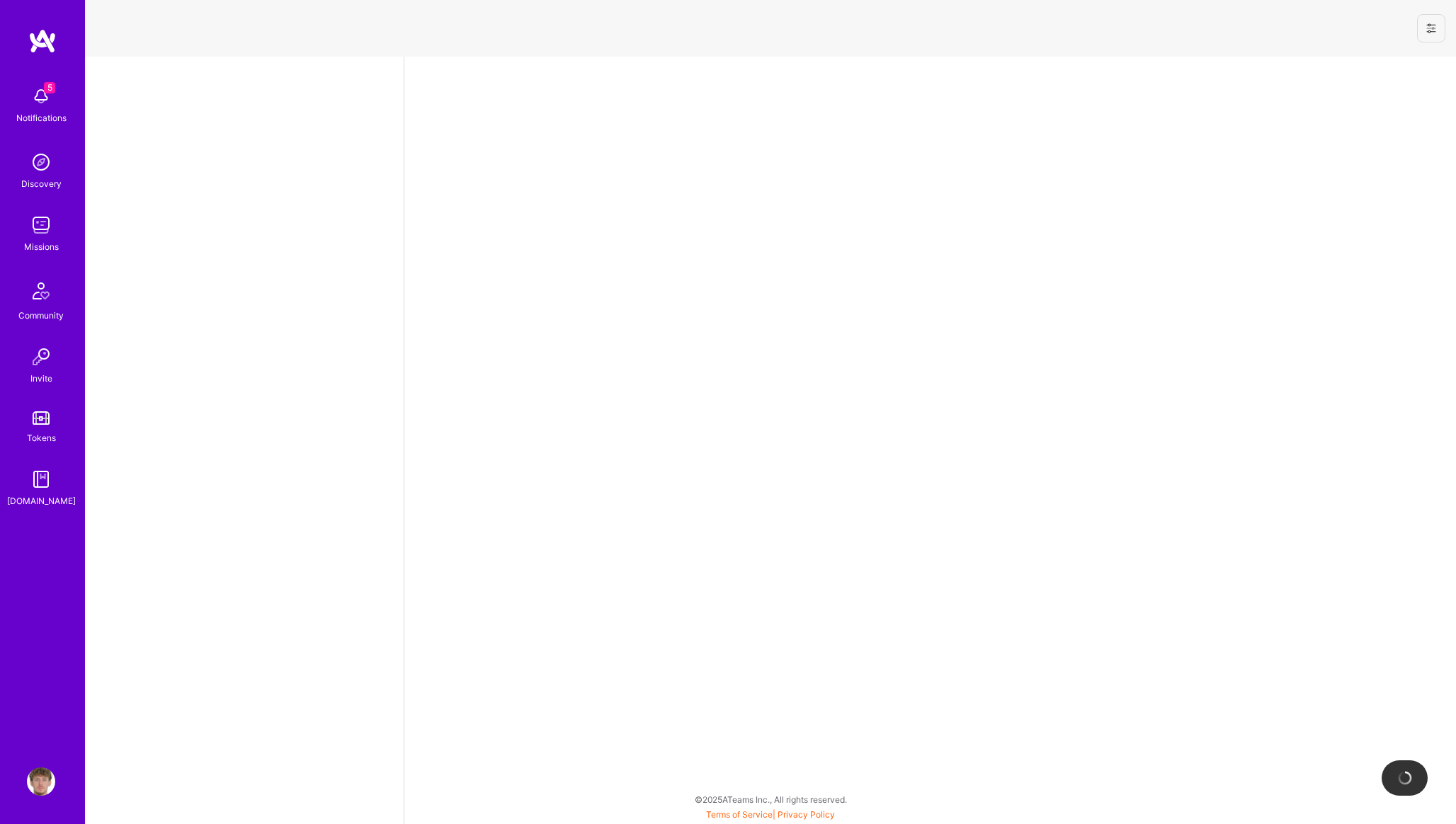
select select "PL"
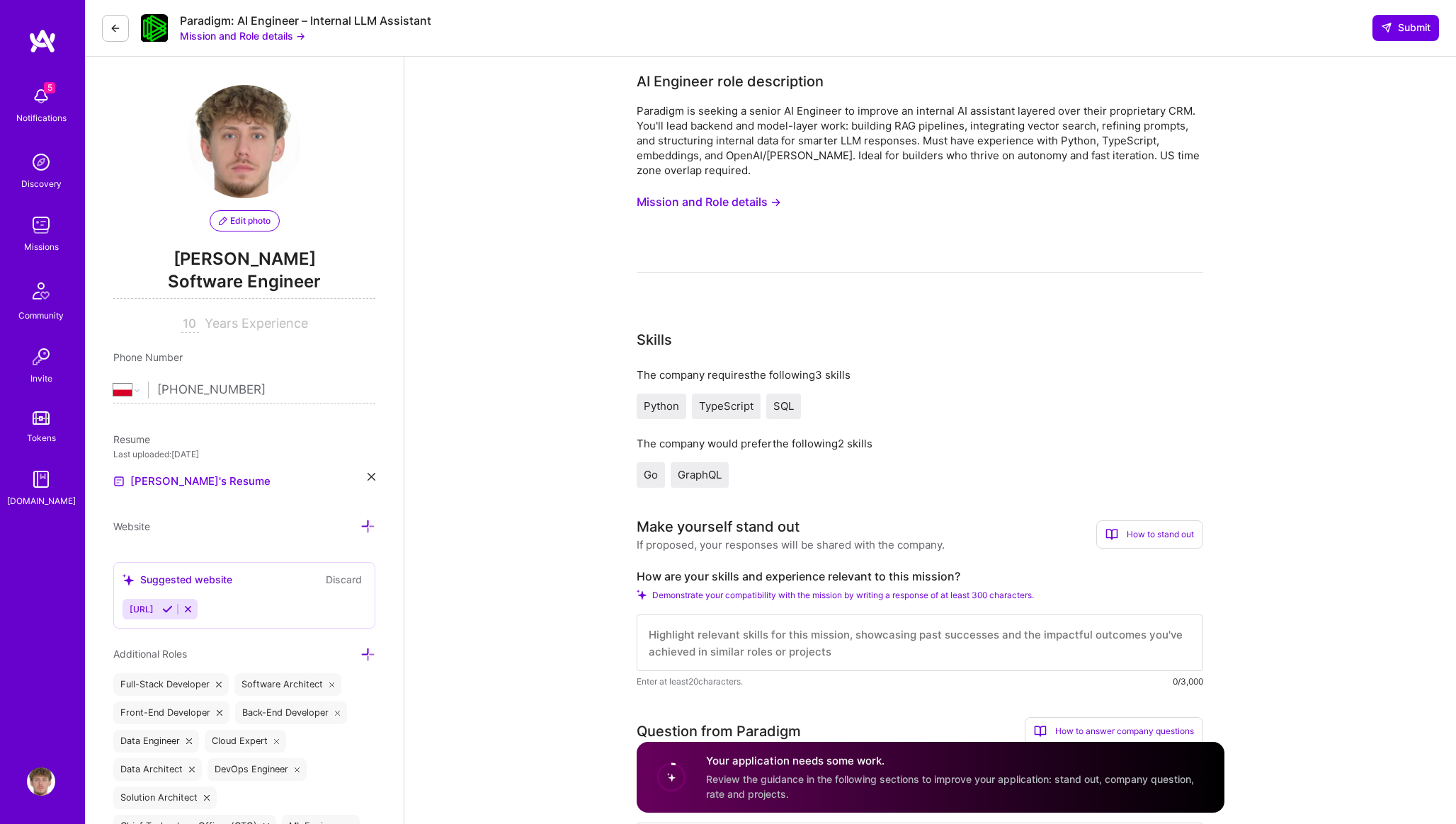
click at [737, 652] on textarea at bounding box center [920, 643] width 566 height 56
